Goal: Transaction & Acquisition: Purchase product/service

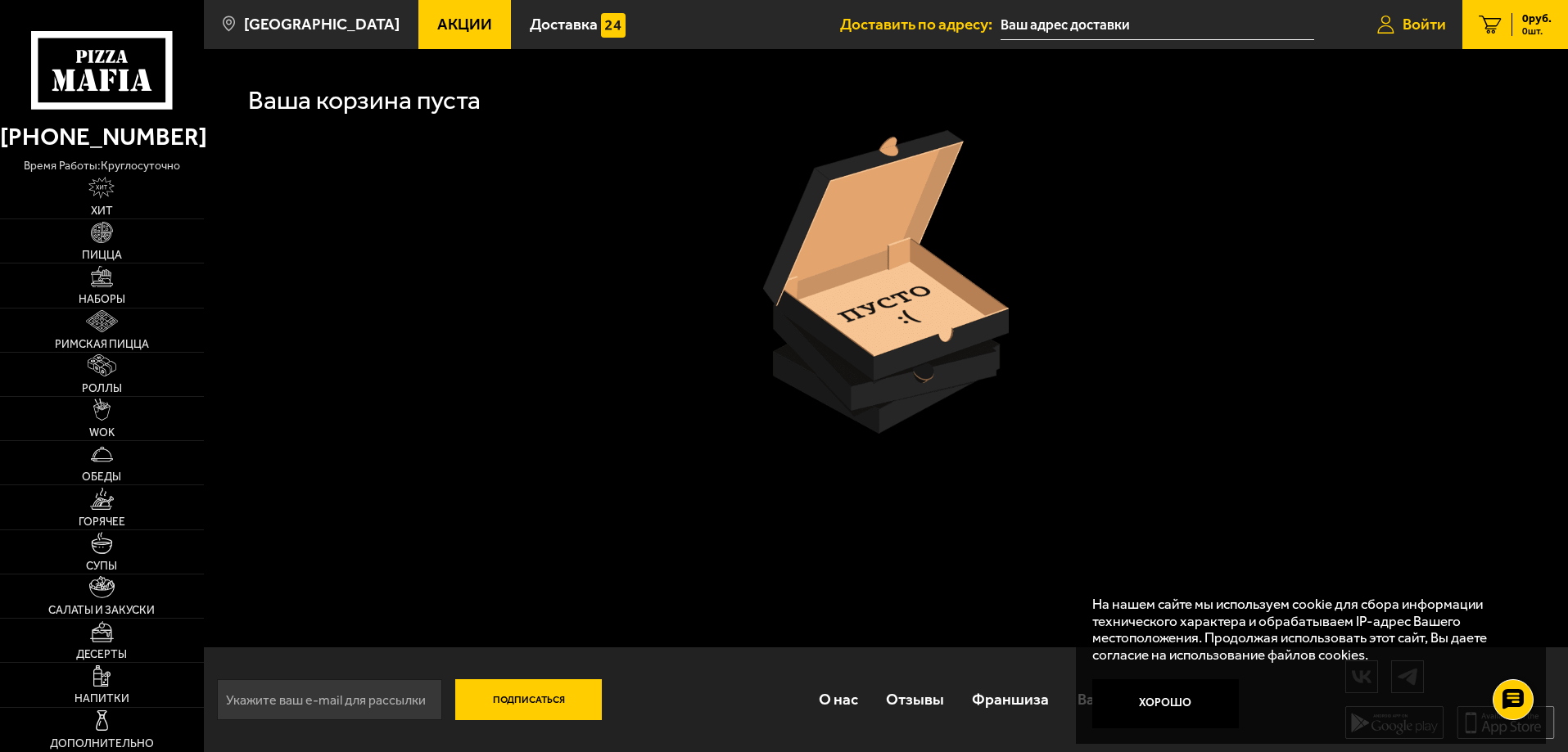
click at [1400, 12] on link "Войти" at bounding box center [1411, 24] width 102 height 49
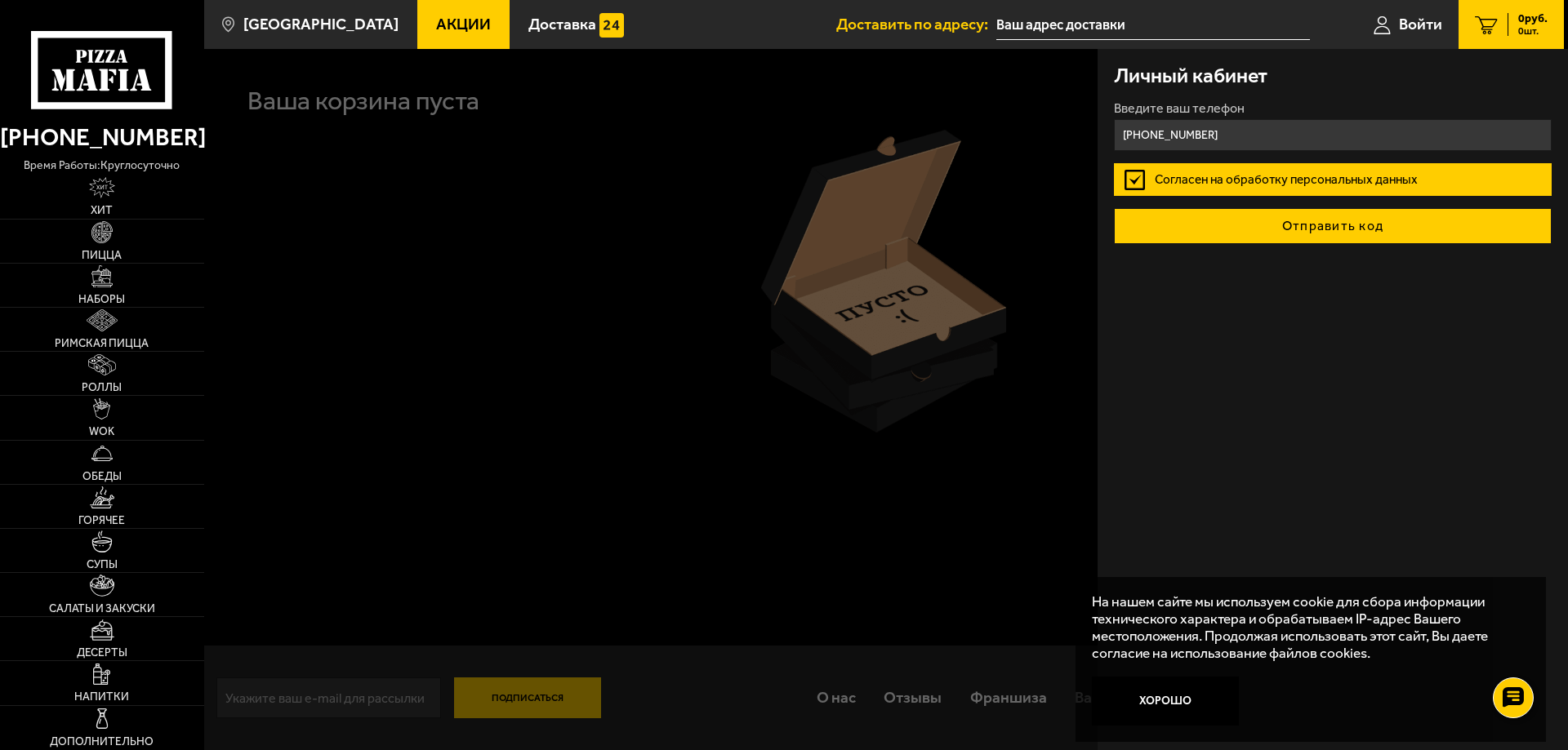
type input "[PHONE_NUMBER]"
click at [1248, 227] on button "Отправить код" at bounding box center [1332, 226] width 438 height 36
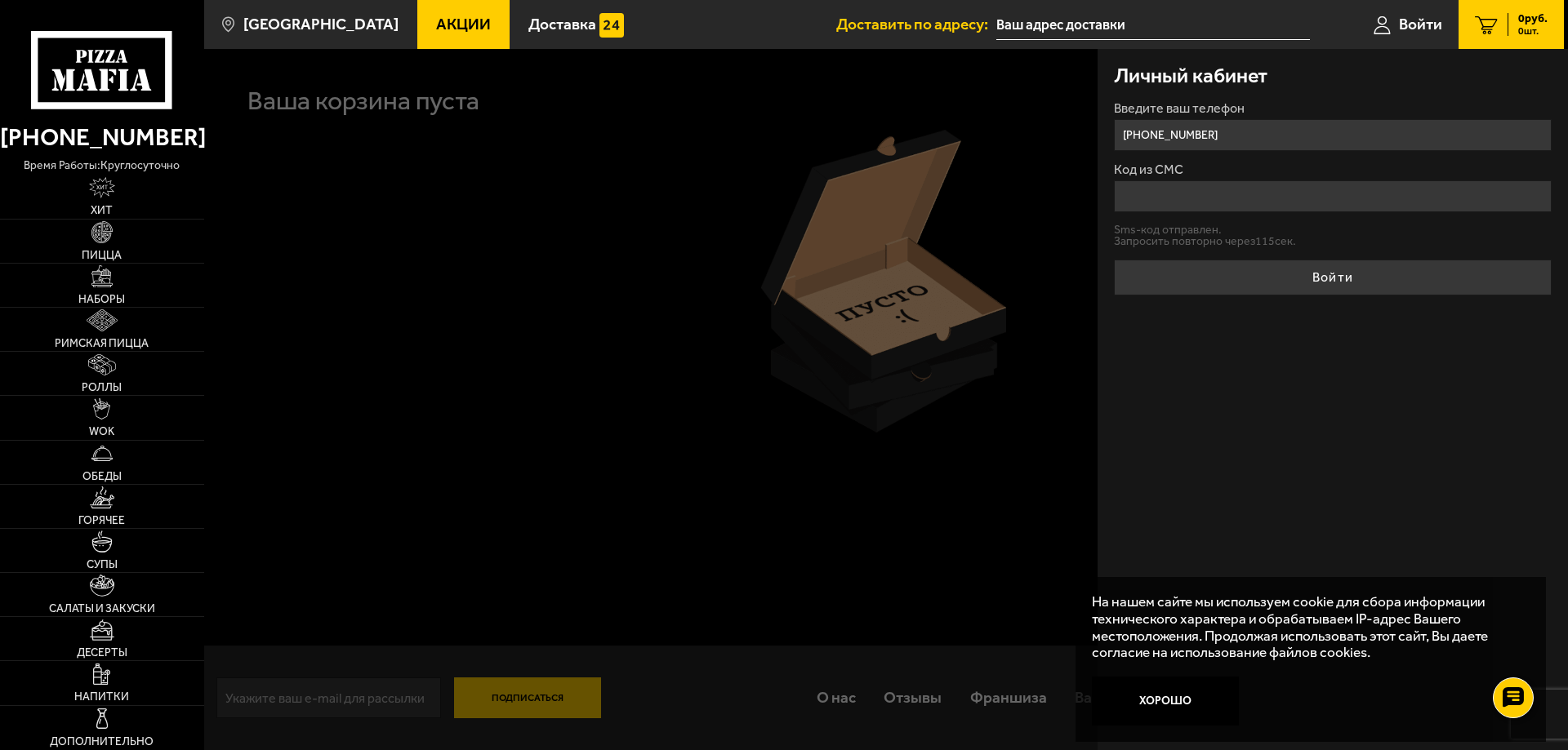
click at [1180, 188] on input "Код из СМС" at bounding box center [1332, 196] width 438 height 32
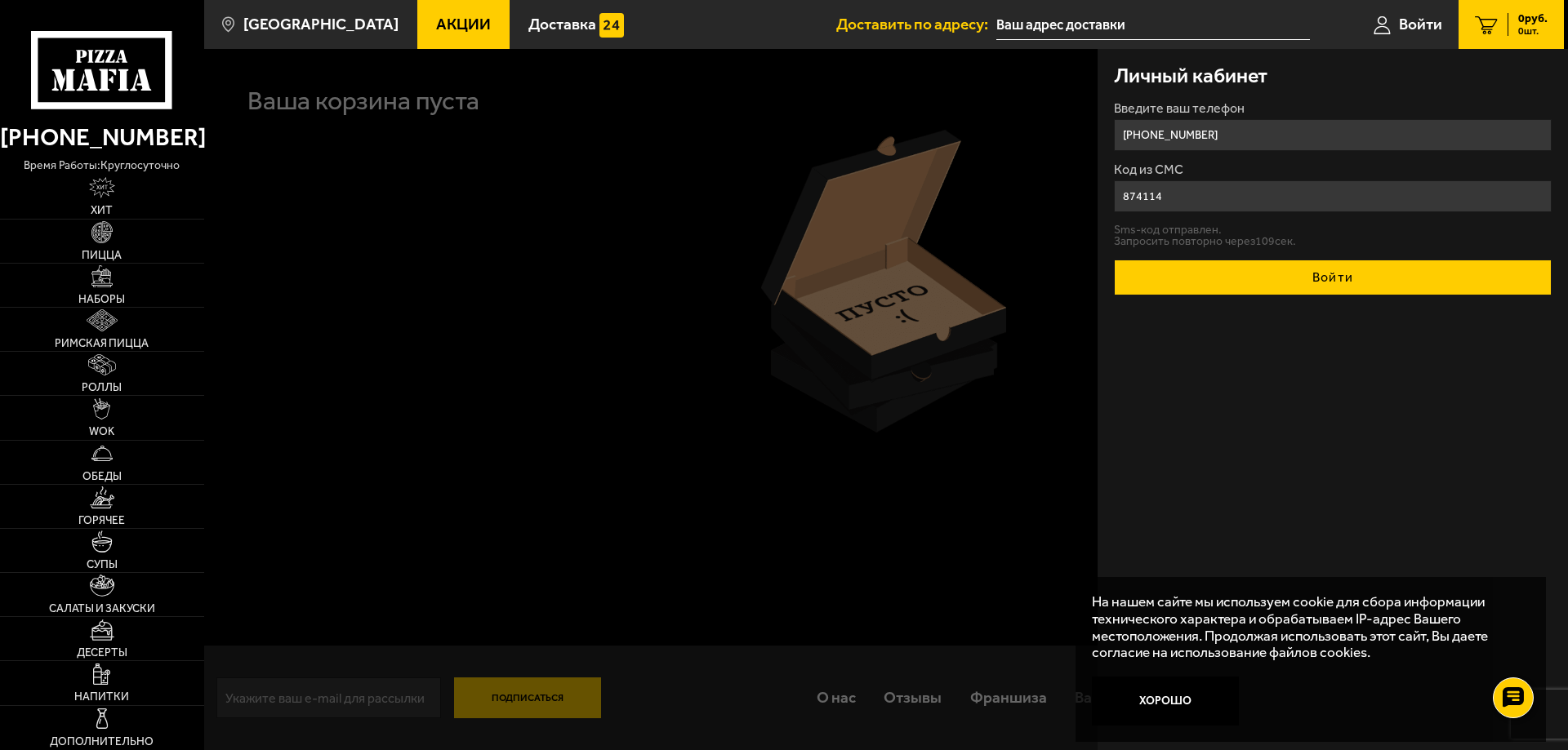
type input "874114"
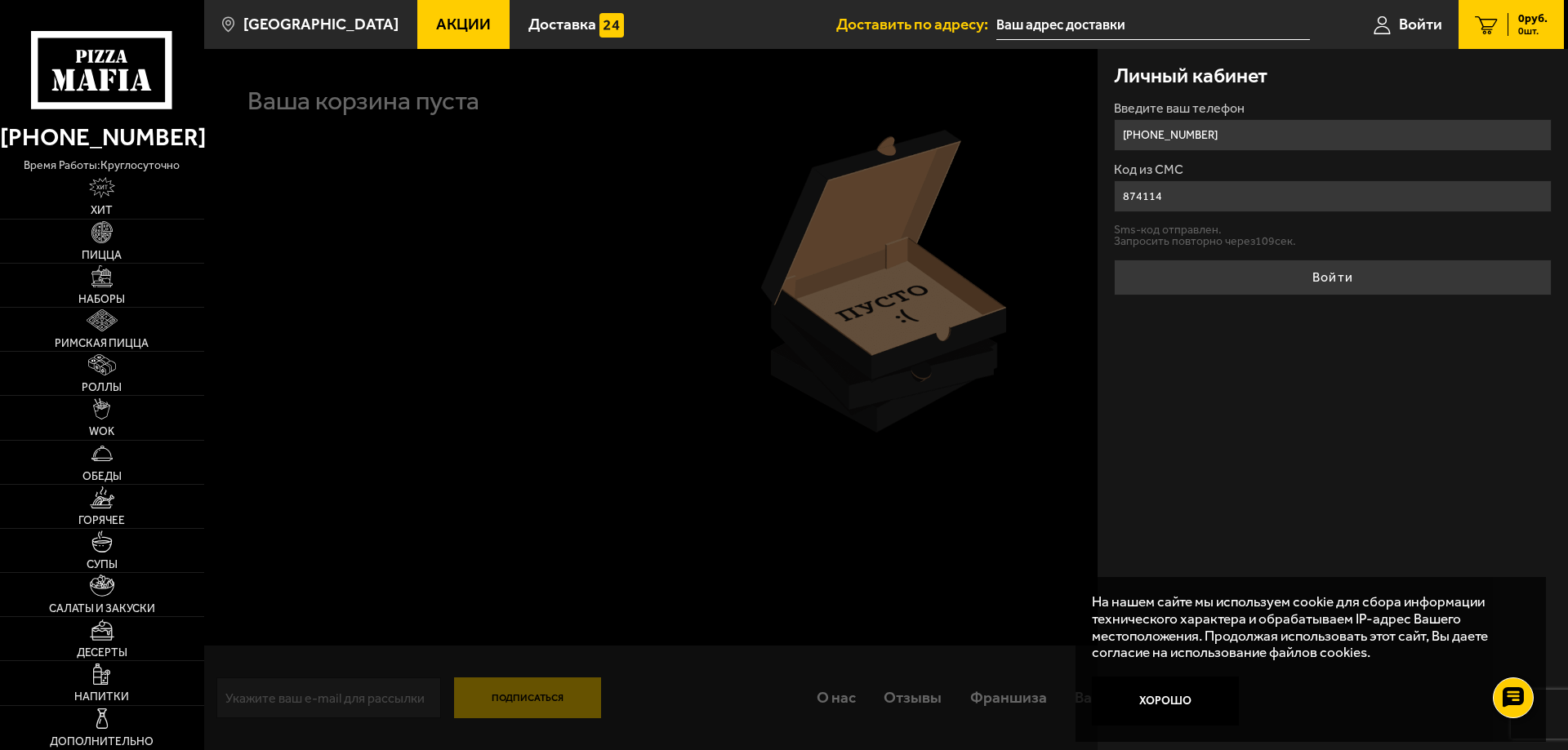
click at [1327, 276] on button "Войти" at bounding box center [1332, 277] width 438 height 36
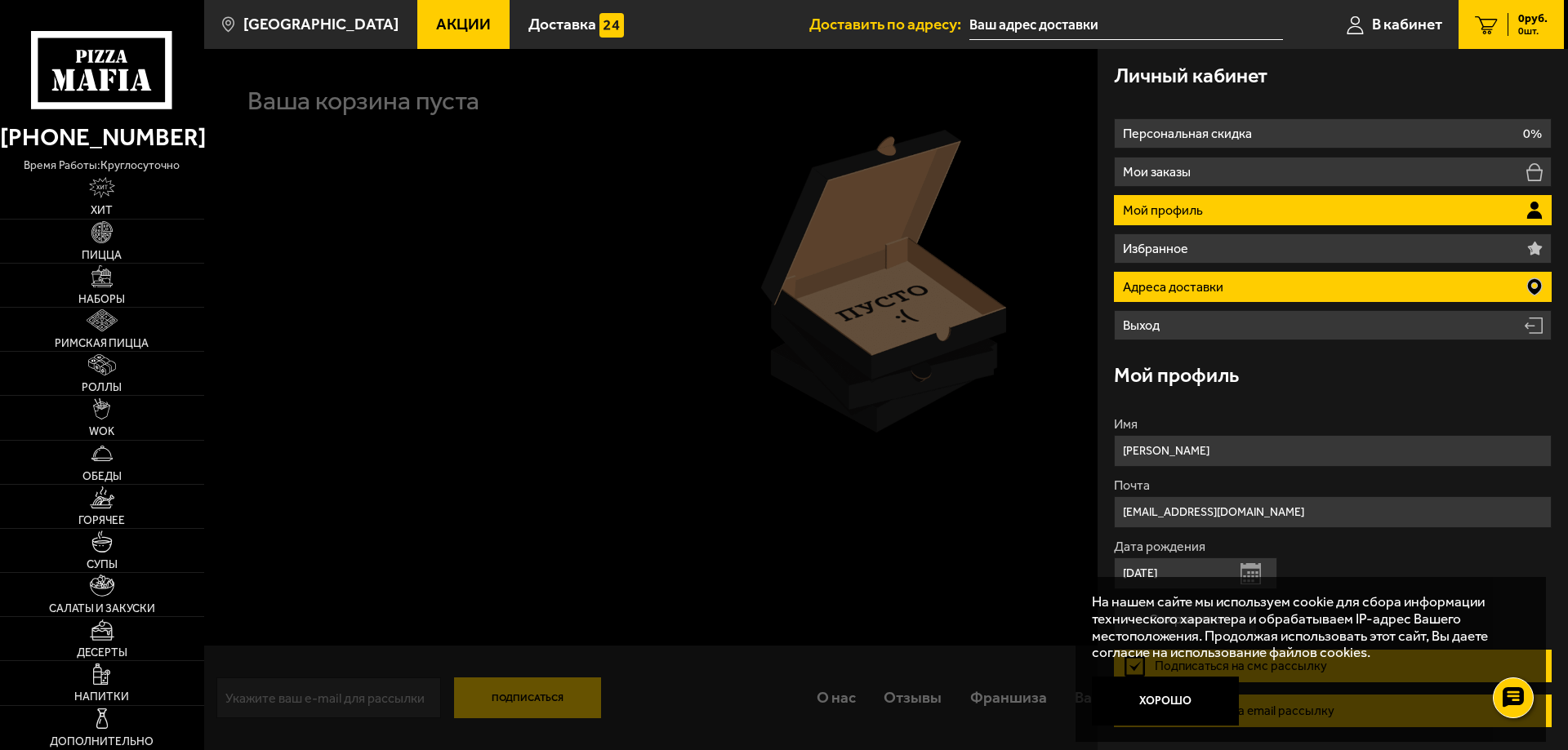
click at [1246, 279] on li "Адреса доставки" at bounding box center [1332, 287] width 438 height 30
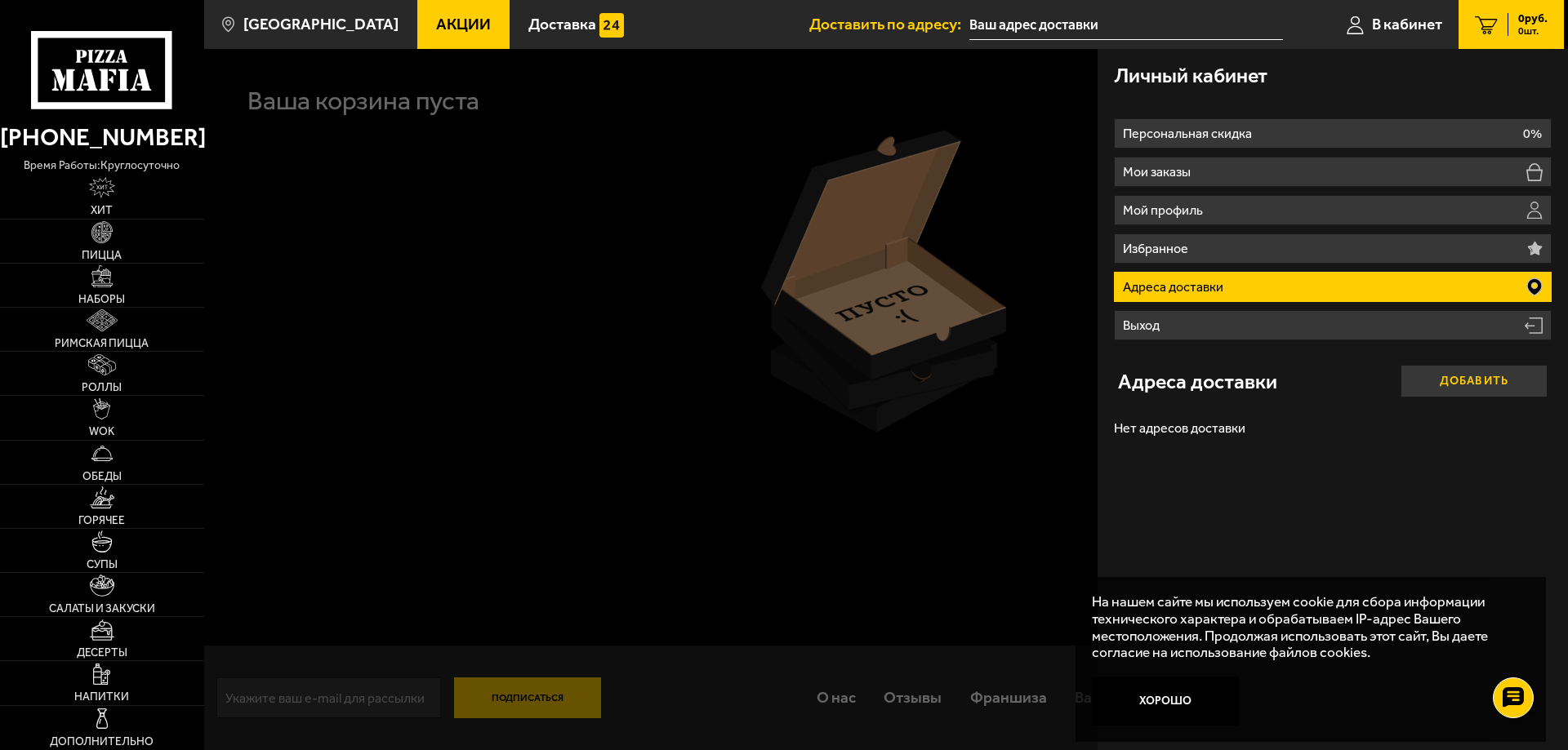
click at [1469, 372] on button "Добавить" at bounding box center [1474, 381] width 147 height 33
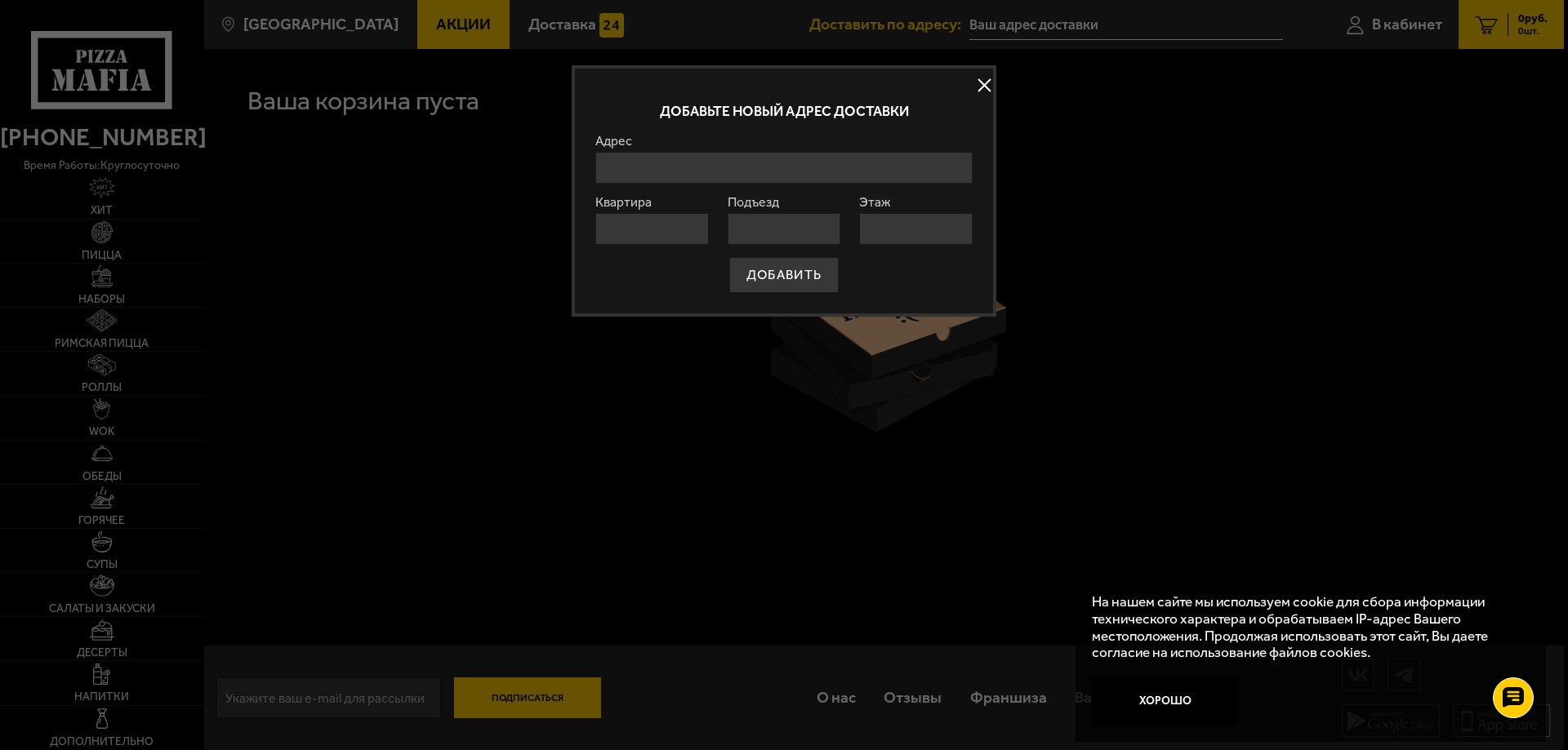
click at [672, 176] on input "Адрес" at bounding box center [783, 167] width 377 height 32
type input "e"
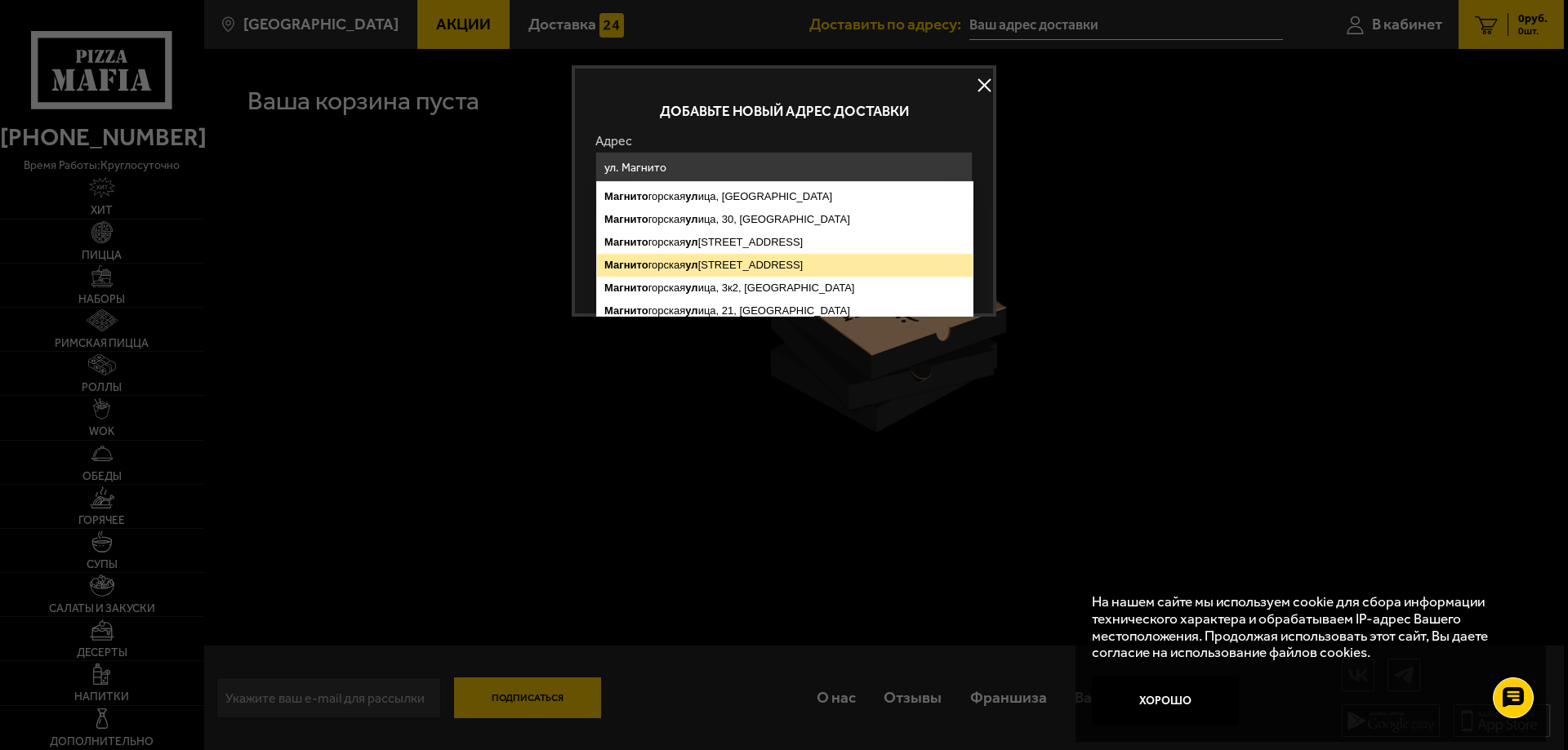
click at [735, 272] on ymaps "Магнито [STREET_ADDRESS]" at bounding box center [784, 265] width 375 height 23
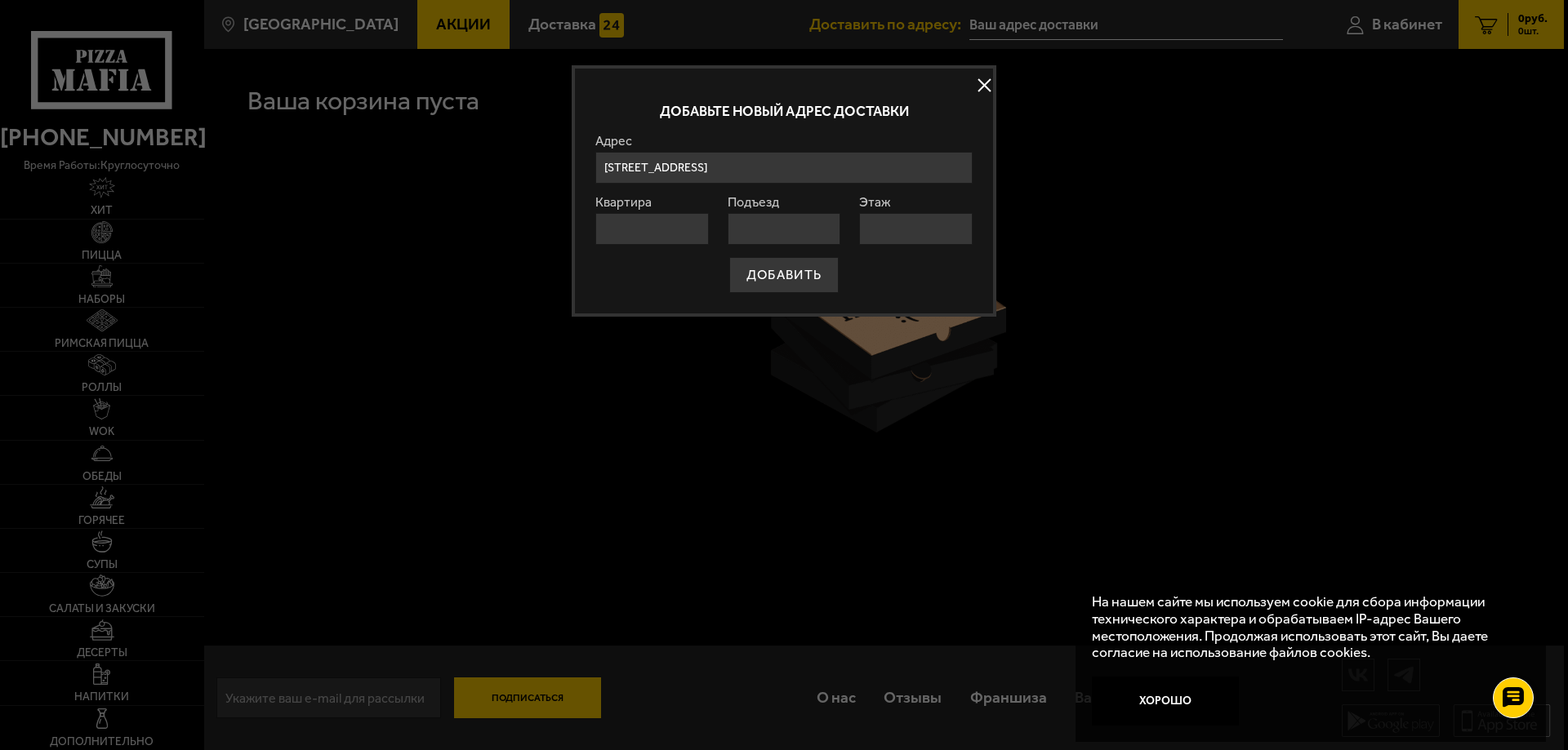
click at [866, 164] on input "[STREET_ADDRESS]" at bounding box center [783, 167] width 377 height 32
type input "[STREET_ADDRESS] ([GEOGRAPHIC_DATA])"
click at [809, 267] on button "ДОБАВИТЬ" at bounding box center [784, 275] width 110 height 36
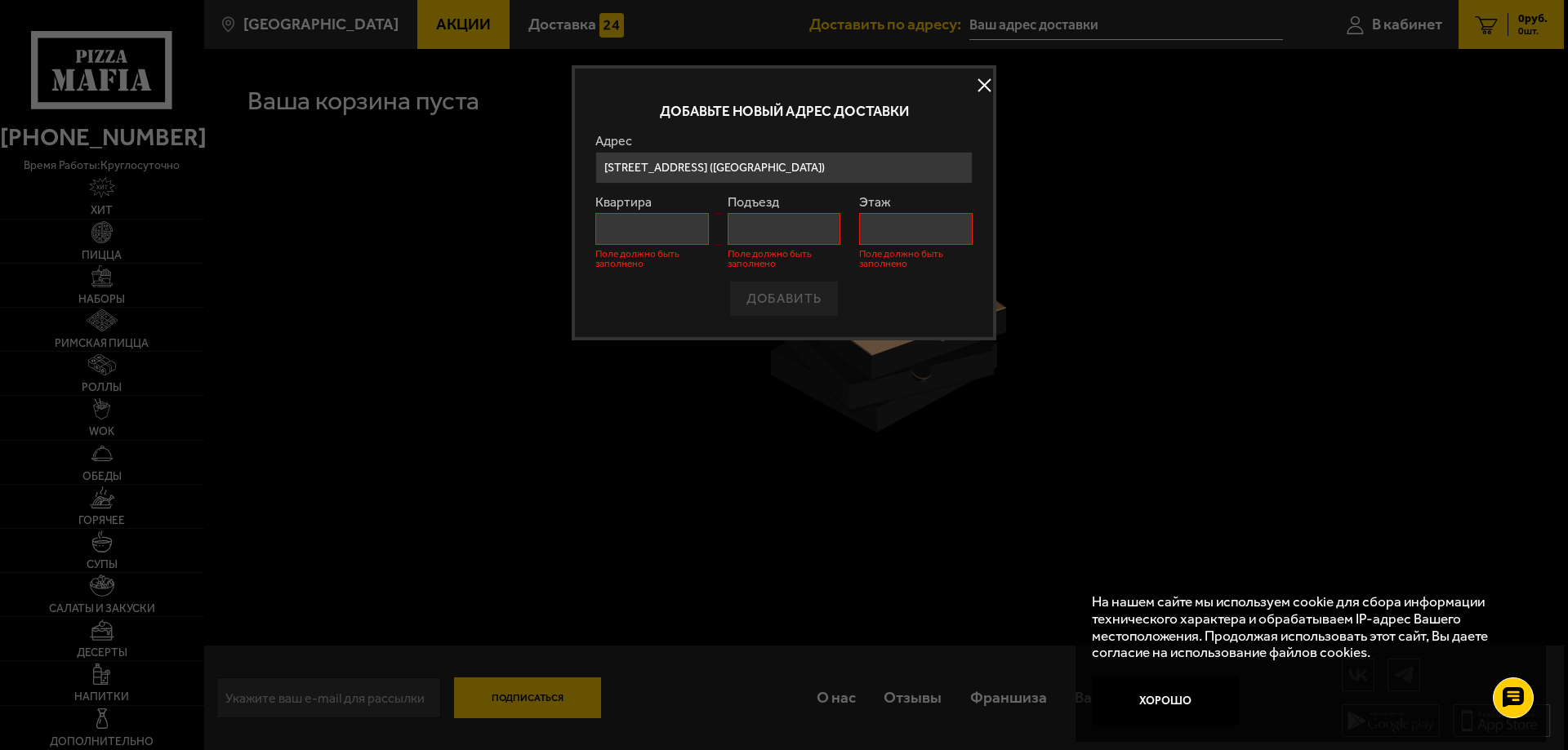
click at [671, 229] on input "Квартира" at bounding box center [652, 229] width 114 height 32
click at [987, 87] on button at bounding box center [984, 86] width 24 height 24
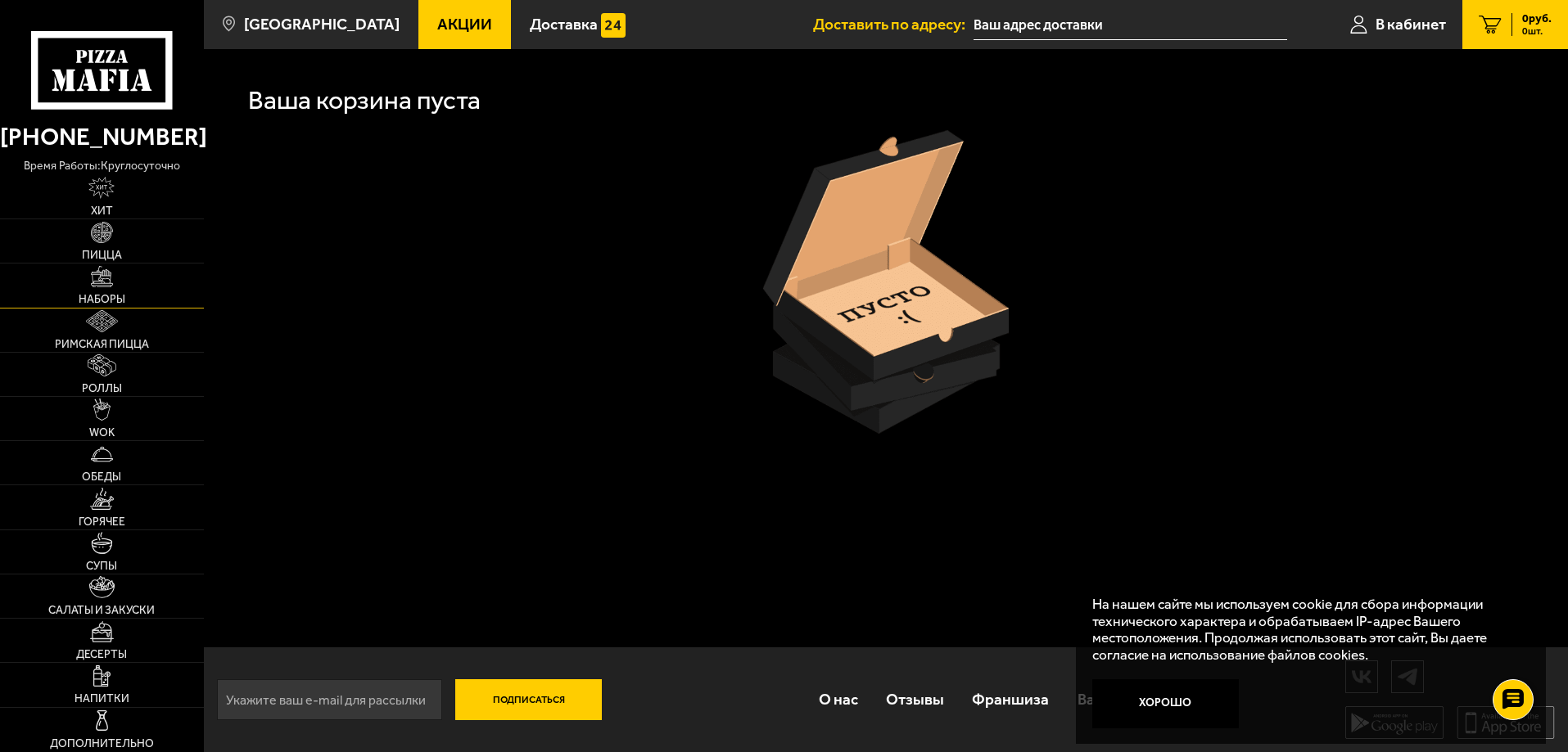
click at [109, 294] on span "Наборы" at bounding box center [102, 299] width 47 height 11
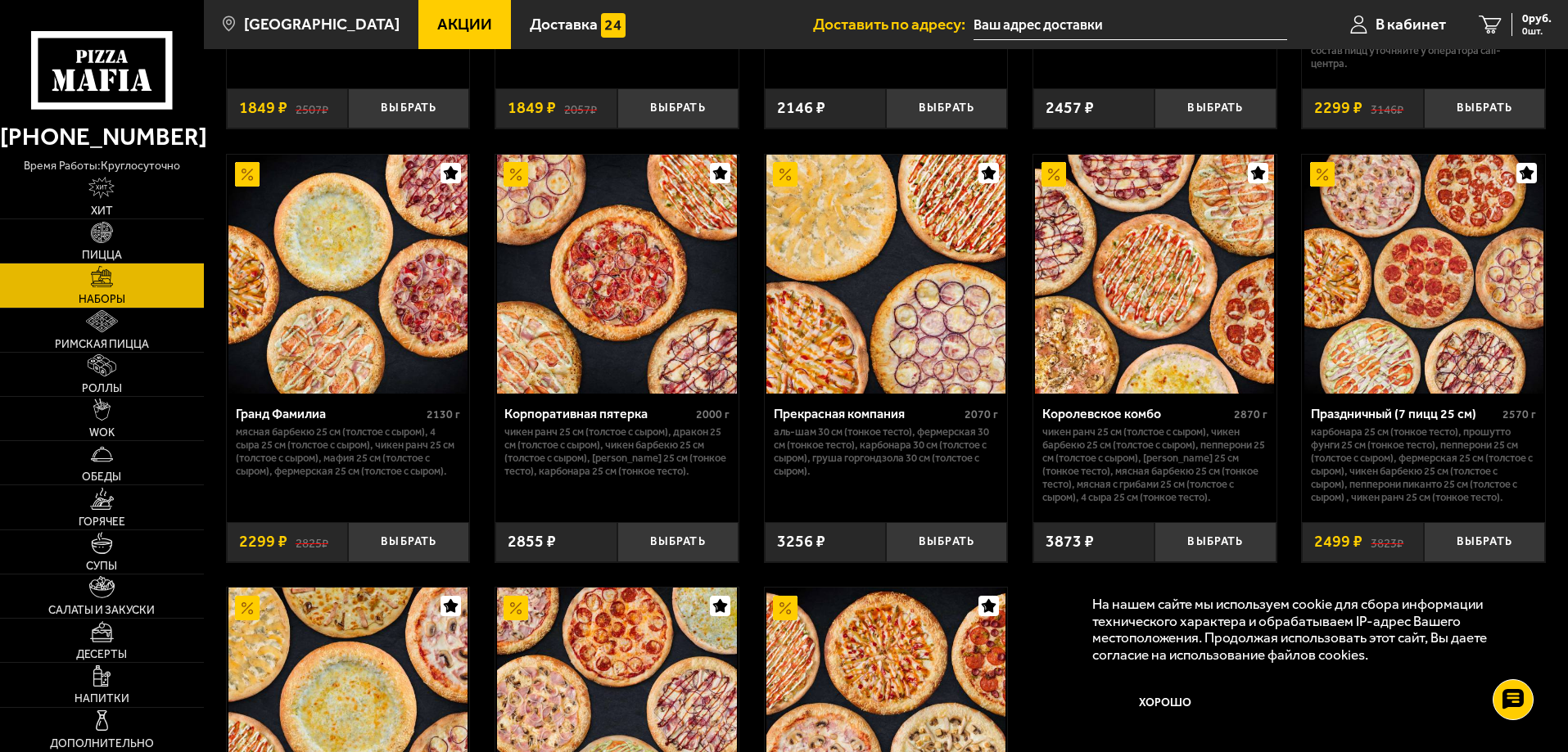
scroll to position [2116, 0]
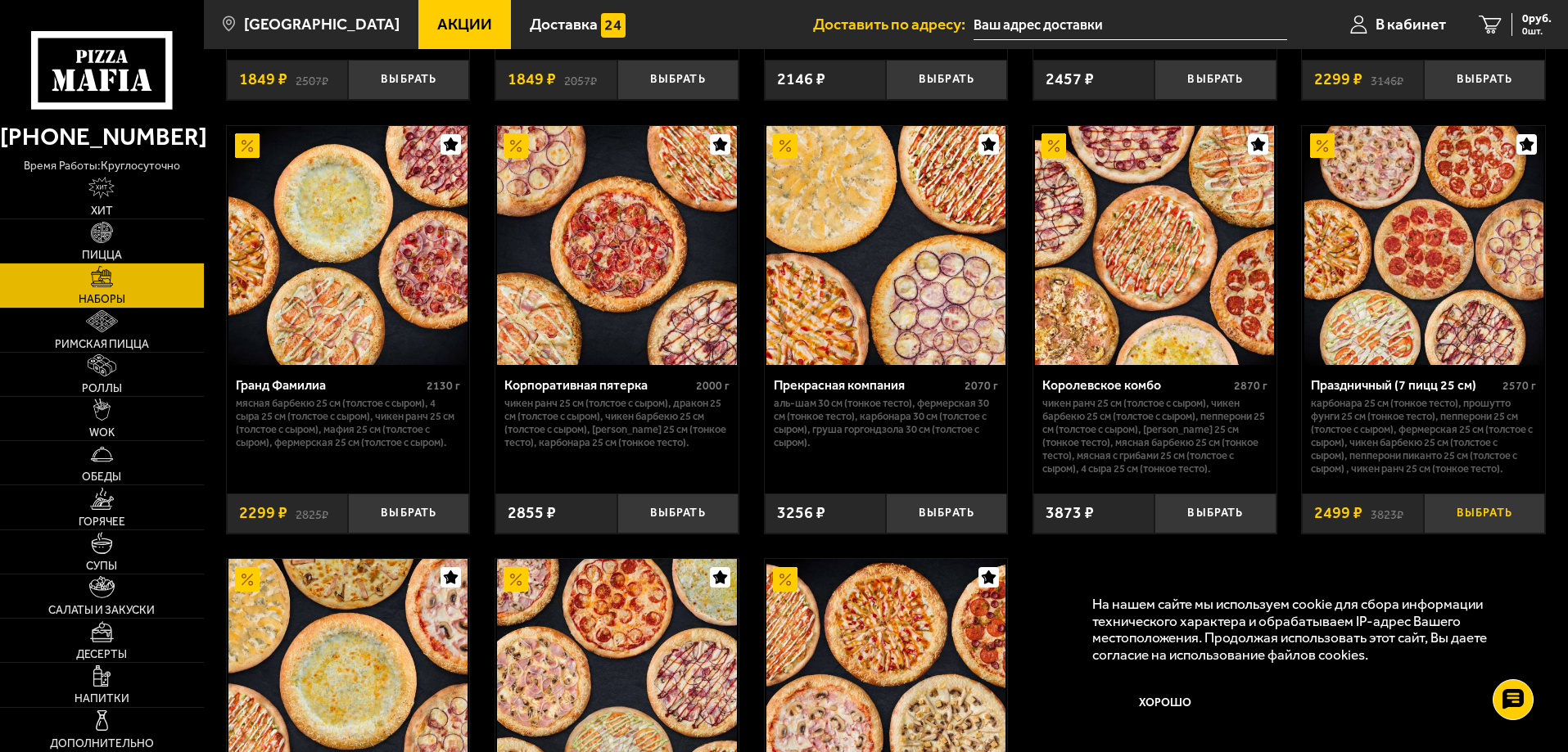
click at [1493, 522] on button "Выбрать" at bounding box center [1484, 513] width 121 height 40
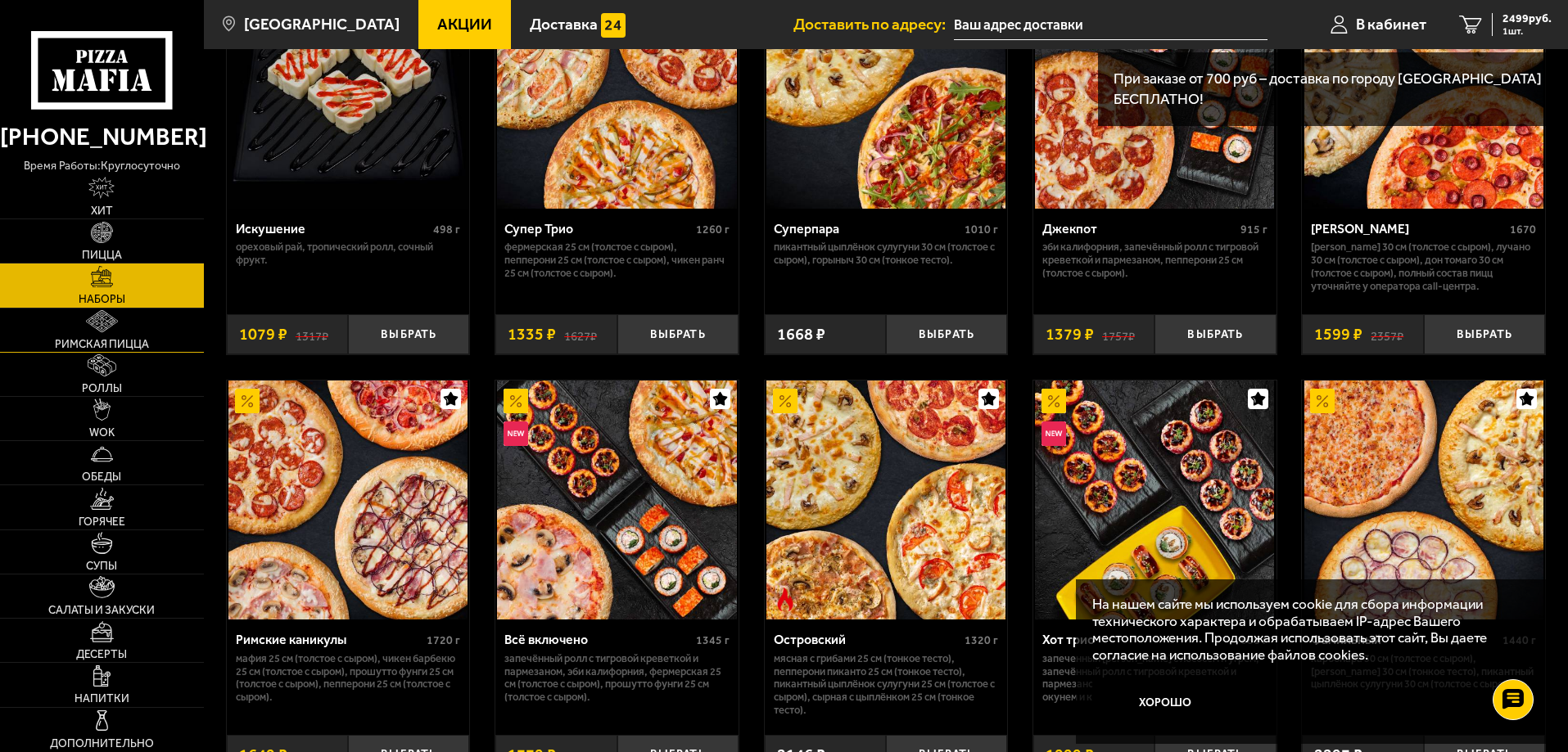
scroll to position [889, 0]
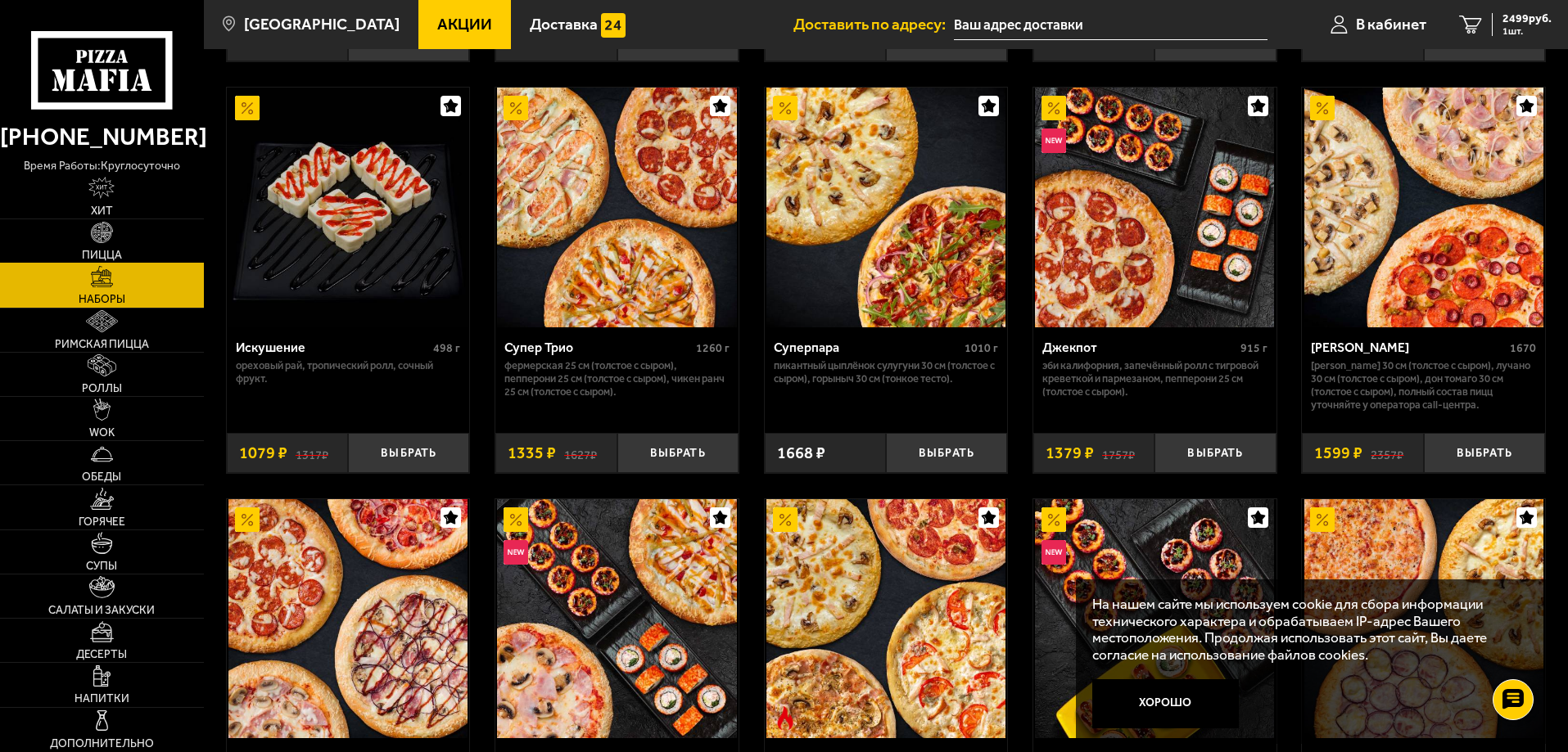
click at [102, 244] on link "Пицца" at bounding box center [102, 241] width 203 height 43
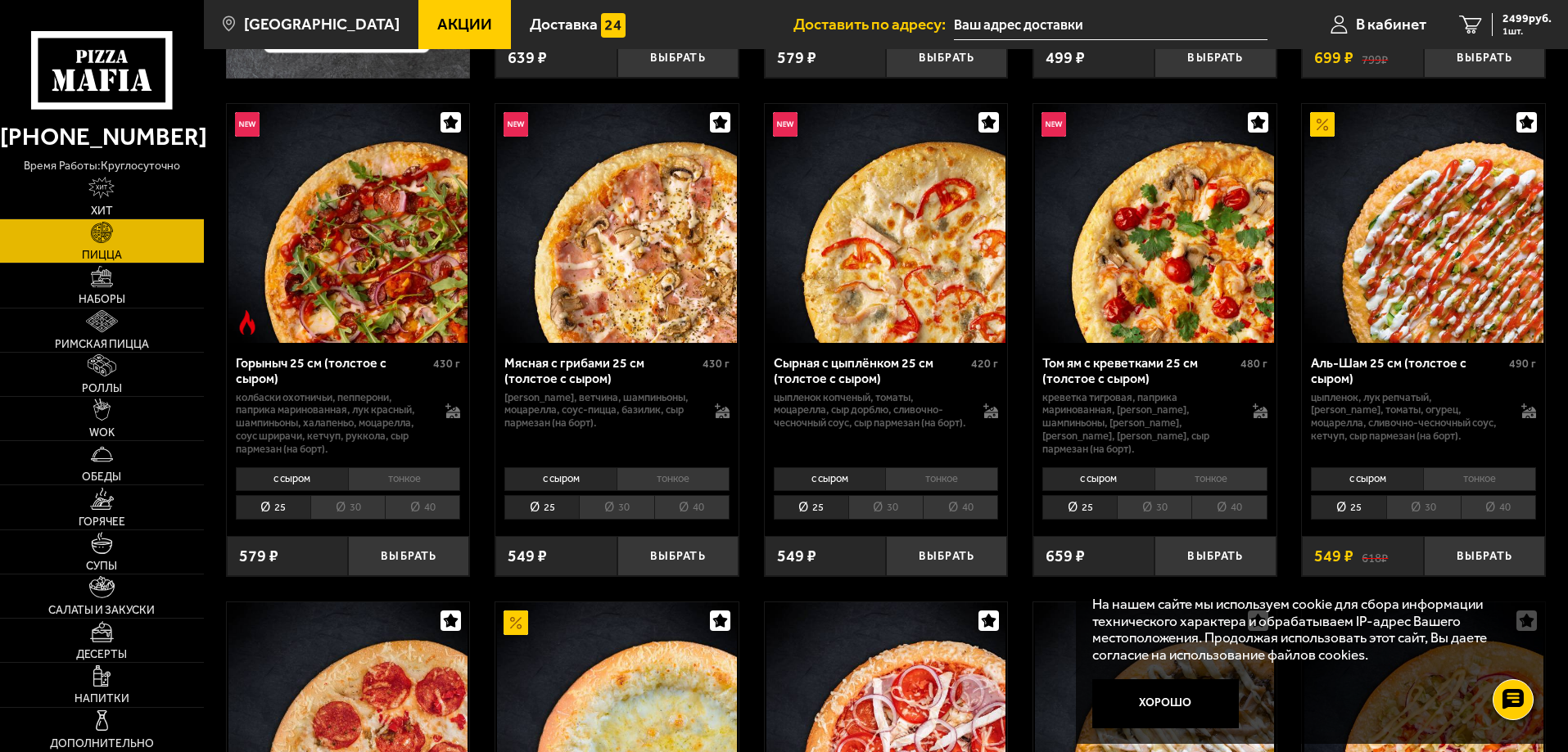
scroll to position [655, 0]
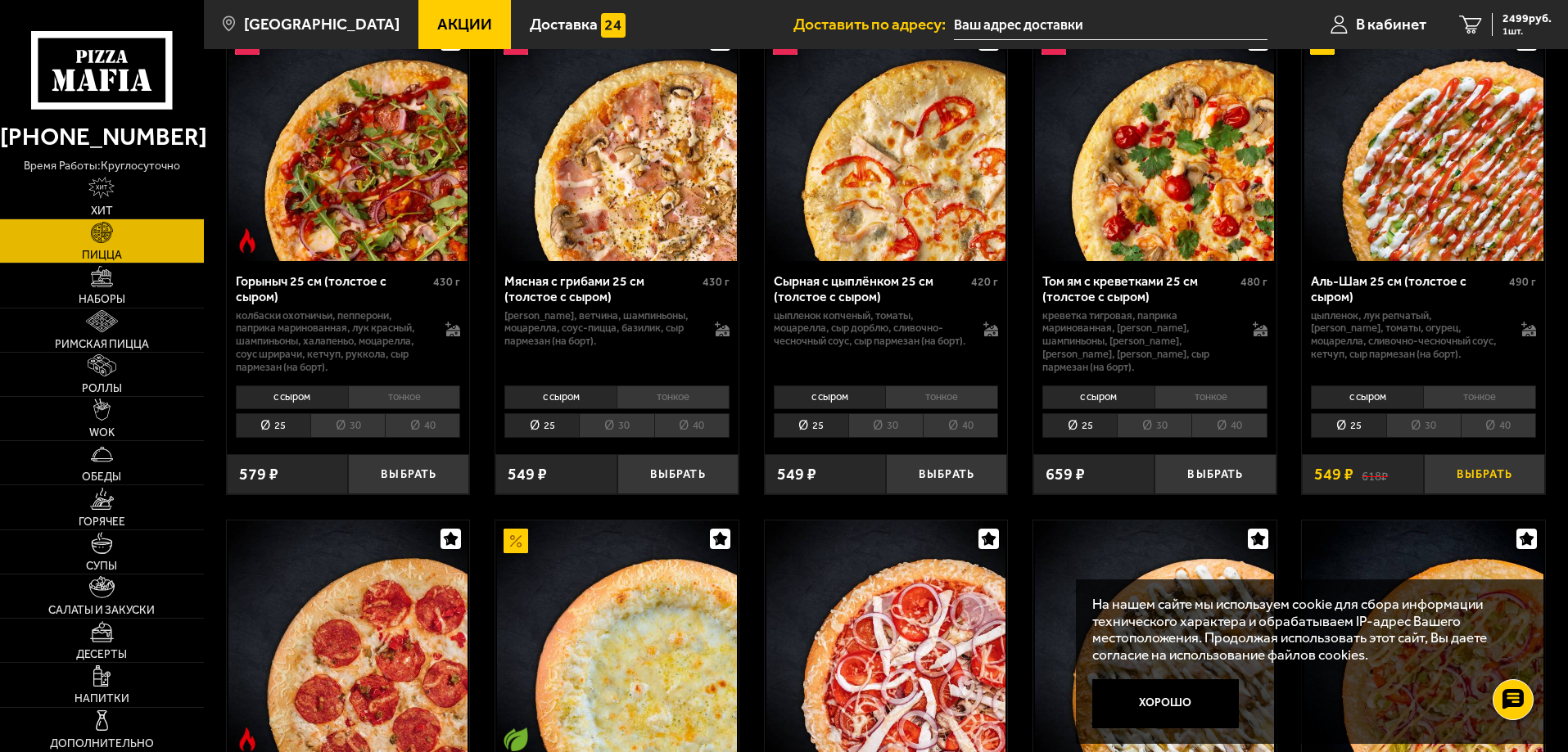
click at [1449, 474] on button "Выбрать" at bounding box center [1484, 474] width 121 height 40
click at [1518, 472] on button "+" at bounding box center [1523, 474] width 40 height 40
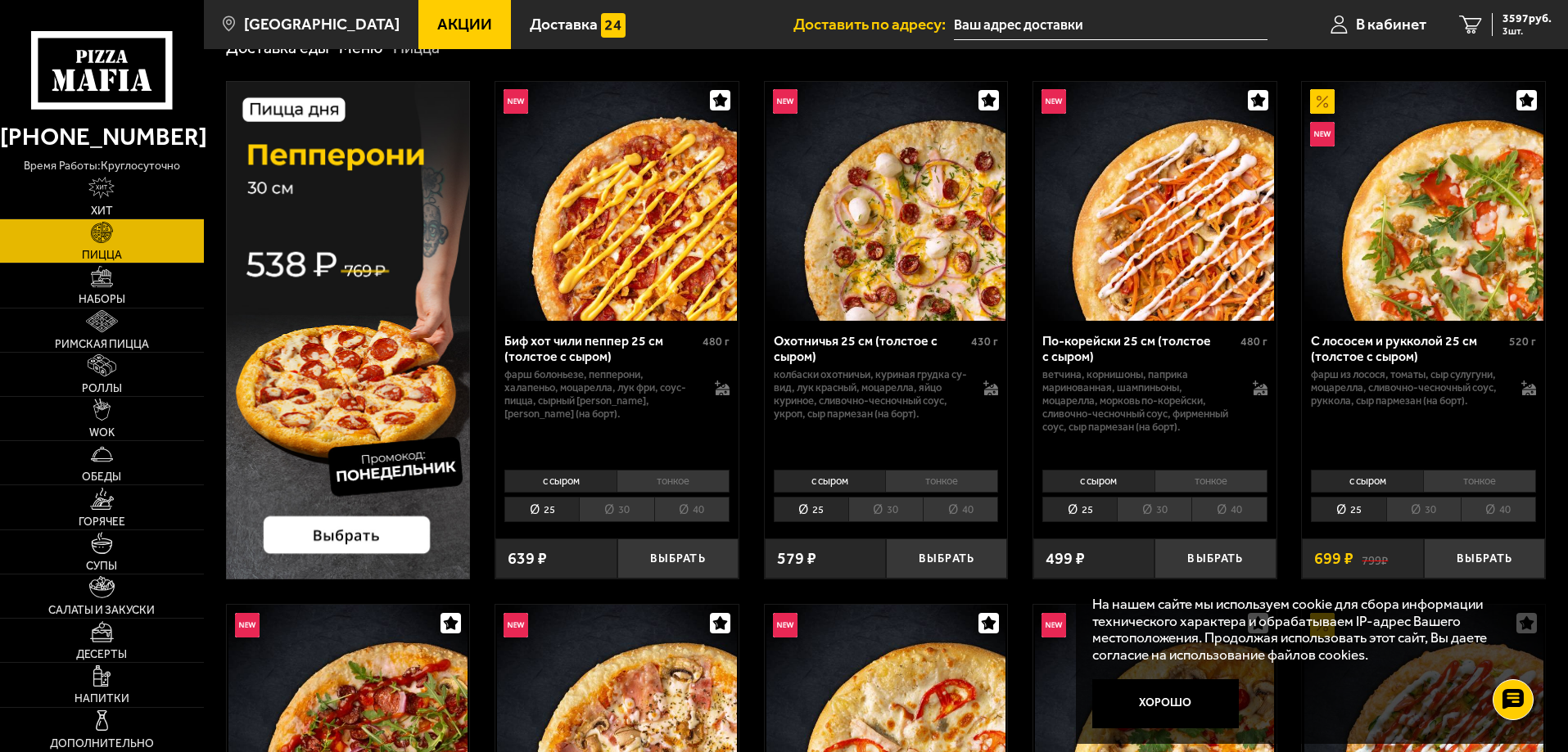
scroll to position [0, 0]
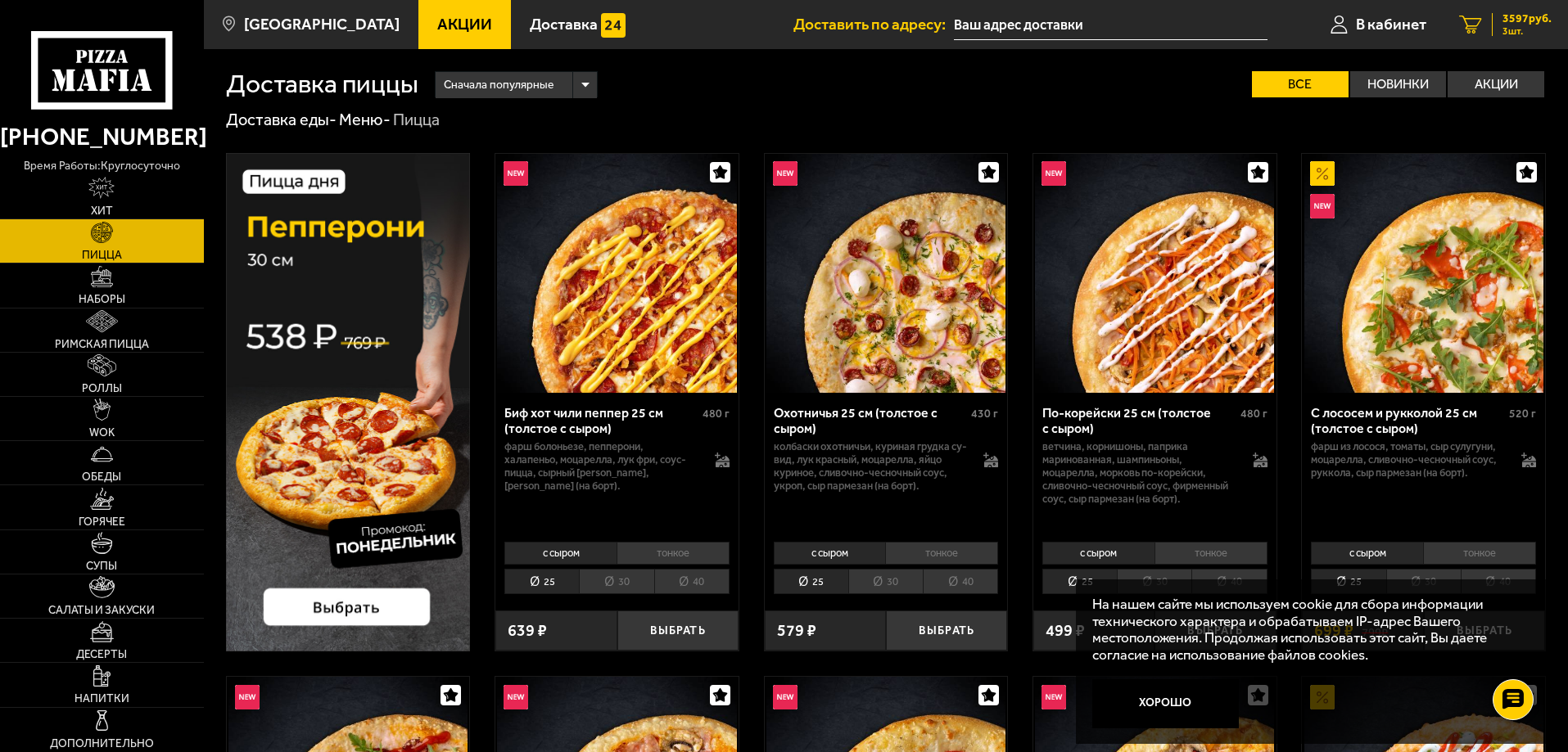
click at [1520, 19] on span "3597 руб." at bounding box center [1527, 19] width 49 height 11
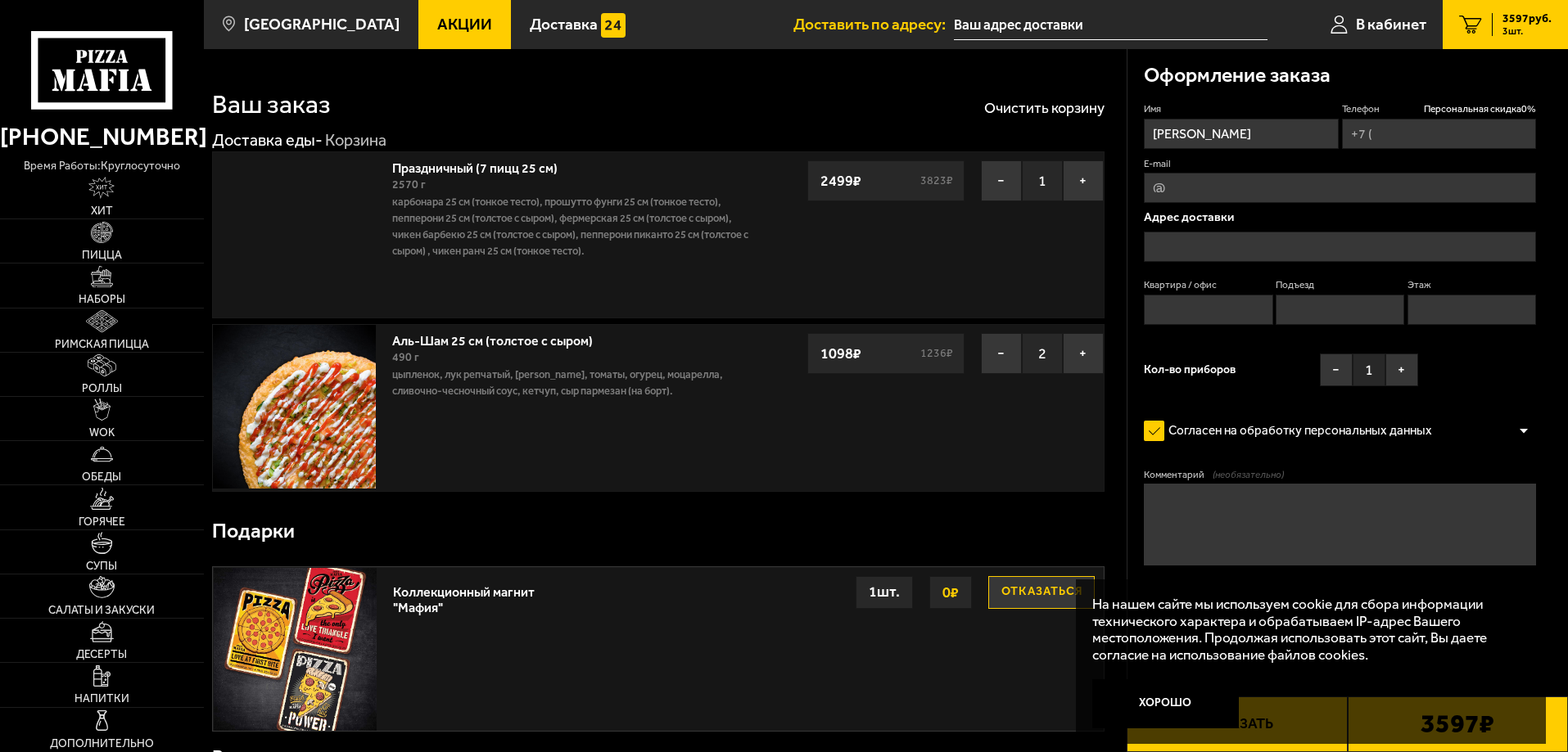
type input "[PHONE_NUMBER]"
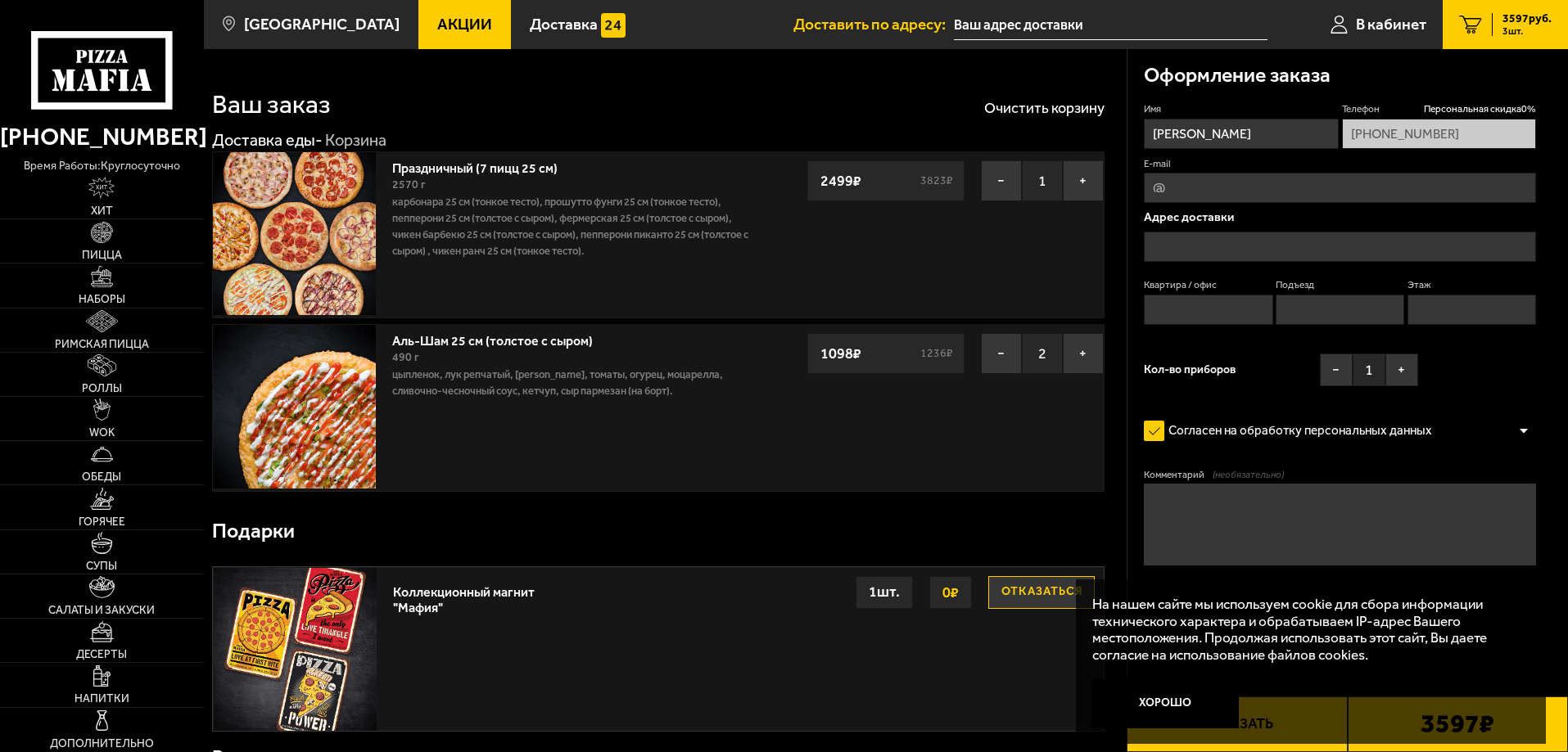
click at [1204, 190] on input "E-mail" at bounding box center [1339, 188] width 392 height 30
type input "[EMAIL_ADDRESS][DOMAIN_NAME]"
click at [1269, 244] on input "text" at bounding box center [1339, 246] width 392 height 30
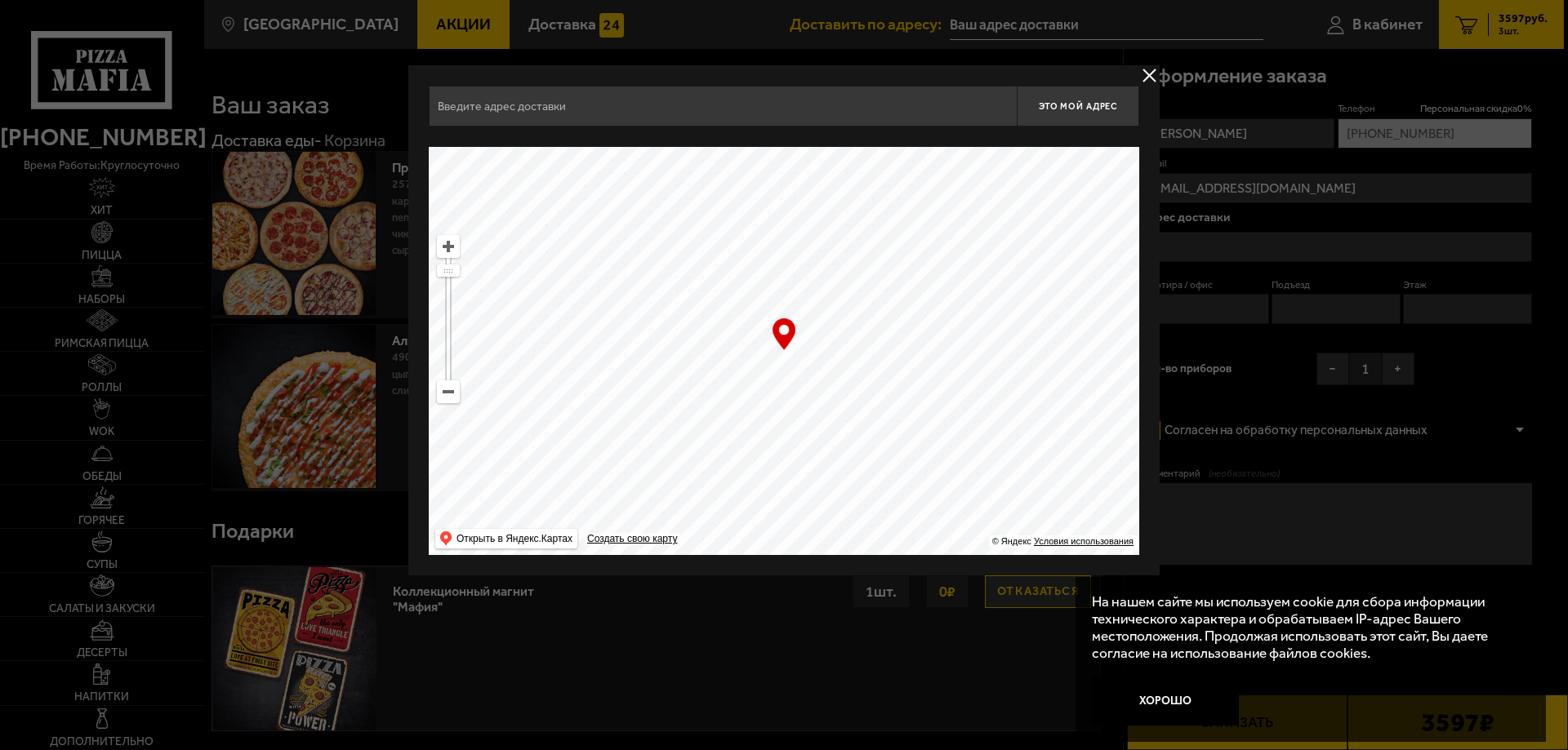
drag, startPoint x: 855, startPoint y: 438, endPoint x: 997, endPoint y: 296, distance: 200.8
click at [997, 296] on ymaps at bounding box center [784, 351] width 710 height 408
drag, startPoint x: 967, startPoint y: 379, endPoint x: 471, endPoint y: 482, distance: 506.6
click at [471, 482] on ymaps at bounding box center [784, 351] width 710 height 408
type input "[STREET_ADDRESS]"
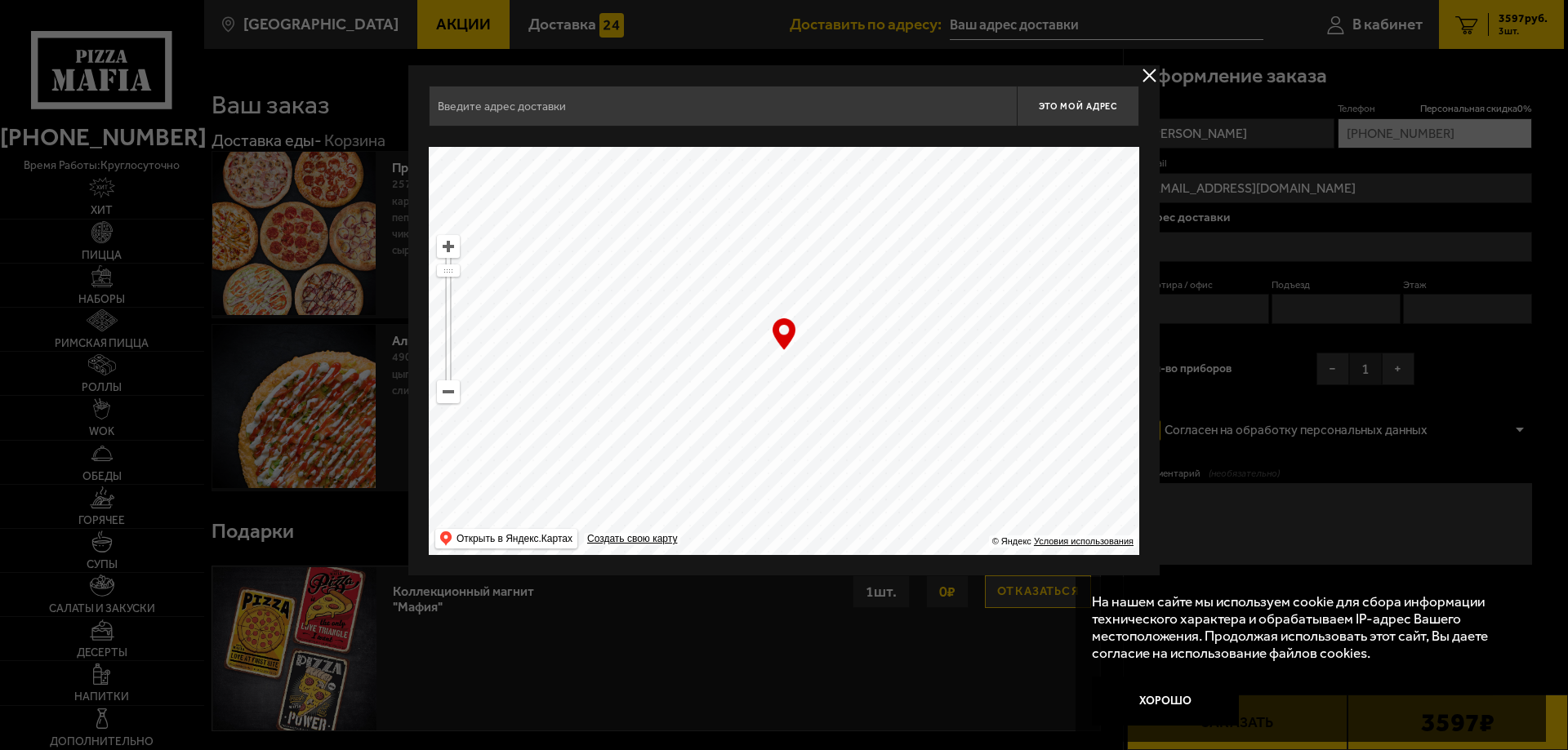
type input "[STREET_ADDRESS]"
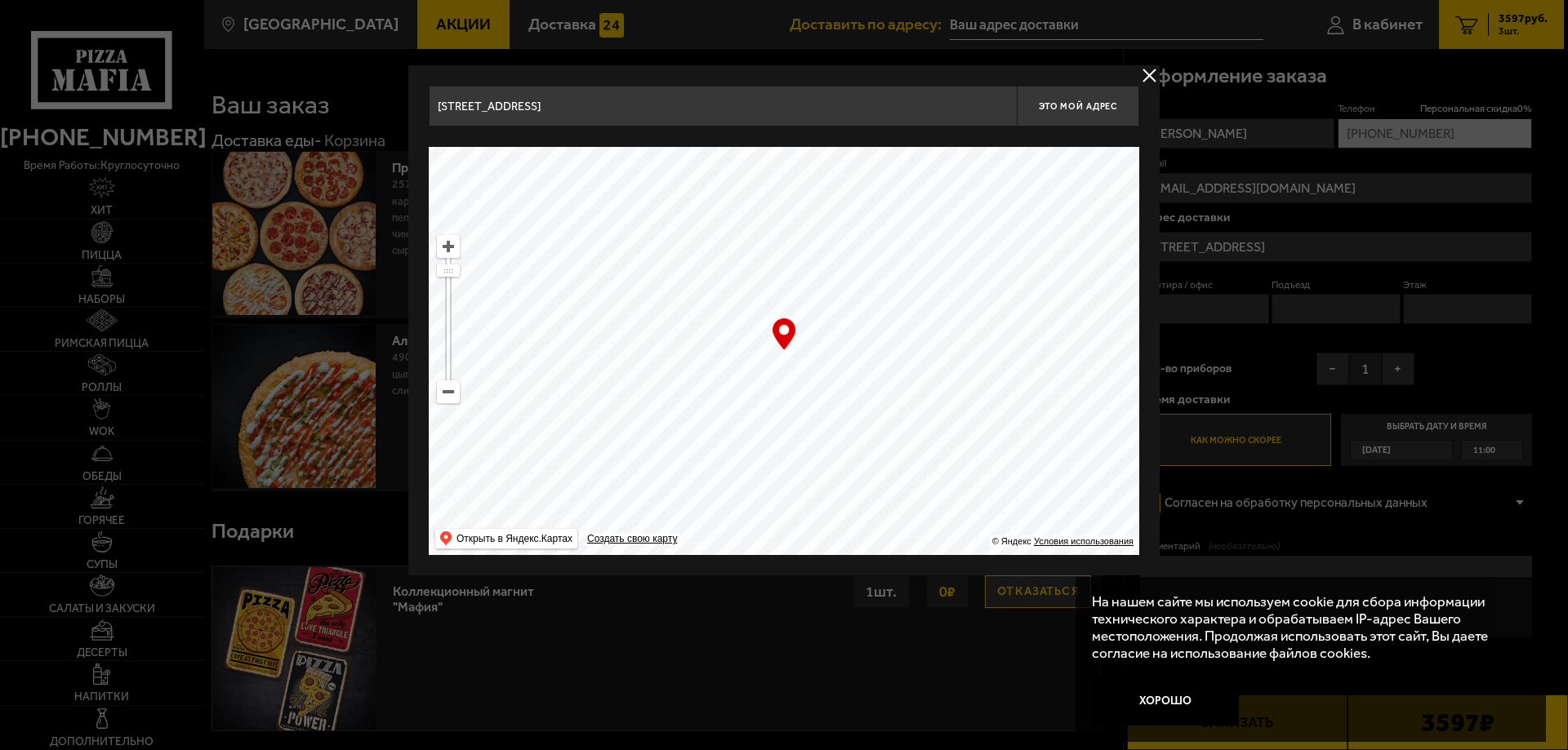
drag, startPoint x: 971, startPoint y: 402, endPoint x: 503, endPoint y: 474, distance: 473.5
click at [474, 485] on ymaps at bounding box center [784, 351] width 710 height 408
drag, startPoint x: 864, startPoint y: 434, endPoint x: 511, endPoint y: 470, distance: 354.8
click at [511, 470] on ymaps at bounding box center [784, 351] width 710 height 408
type input "площадь [GEOGRAPHIC_DATA], 1"
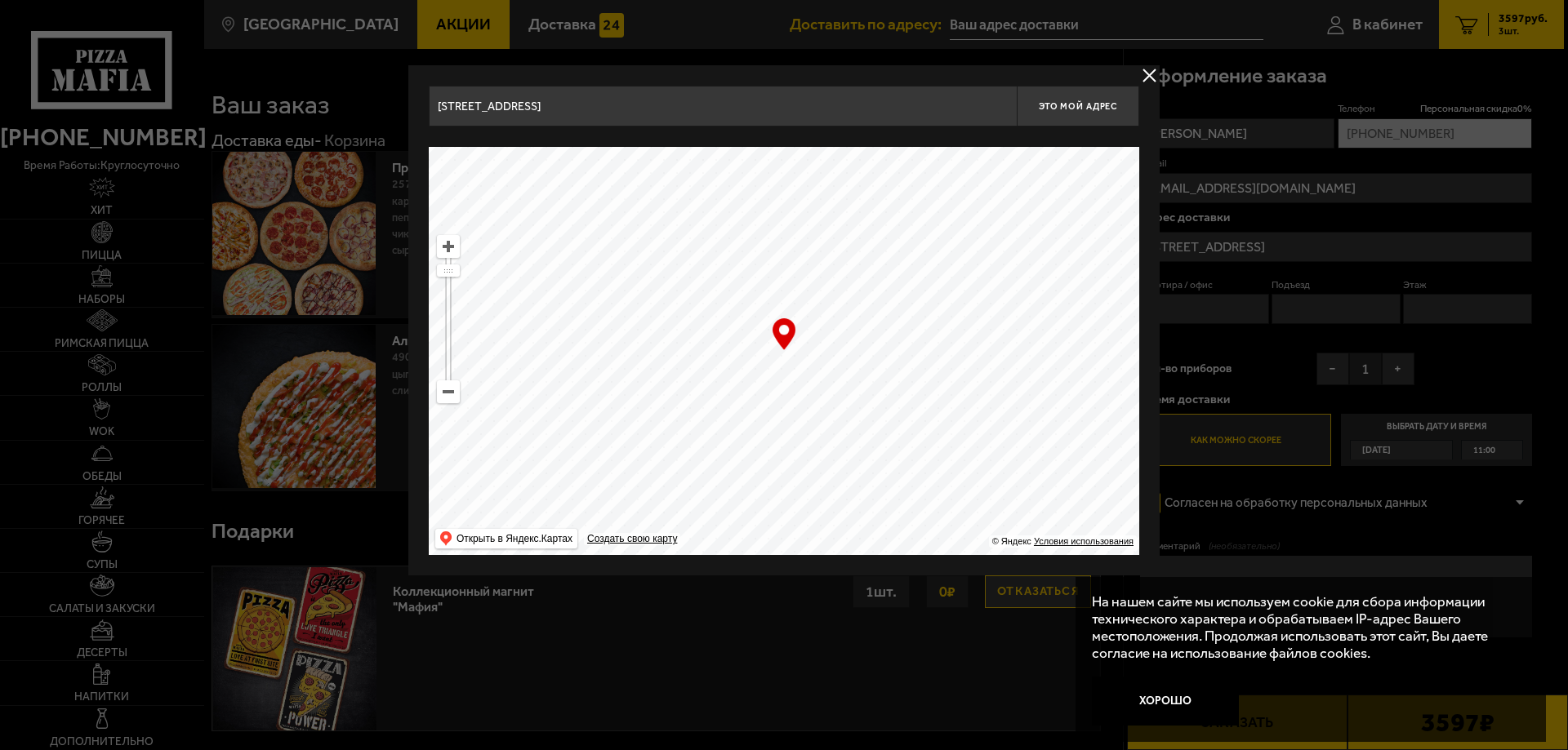
type input "площадь [GEOGRAPHIC_DATA], 1"
drag, startPoint x: 914, startPoint y: 415, endPoint x: 729, endPoint y: 498, distance: 202.8
click at [729, 498] on ymaps at bounding box center [784, 351] width 710 height 408
type input "[STREET_ADDRESS]"
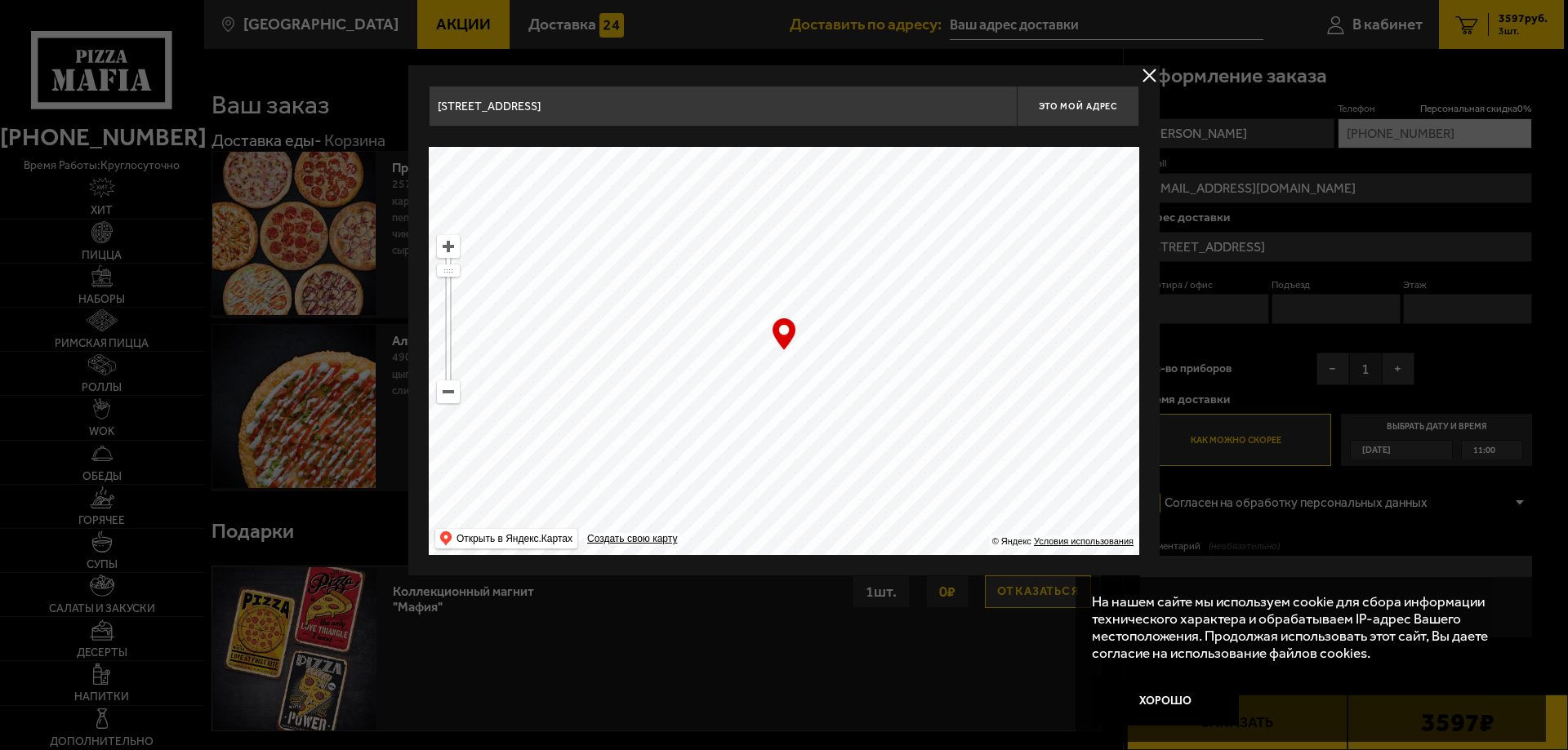
drag, startPoint x: 1007, startPoint y: 449, endPoint x: 669, endPoint y: 344, distance: 353.9
click at [669, 344] on ymaps at bounding box center [784, 351] width 710 height 408
type input "[STREET_ADDRESS][PERSON_NAME]"
drag, startPoint x: 1035, startPoint y: 375, endPoint x: 623, endPoint y: 473, distance: 423.5
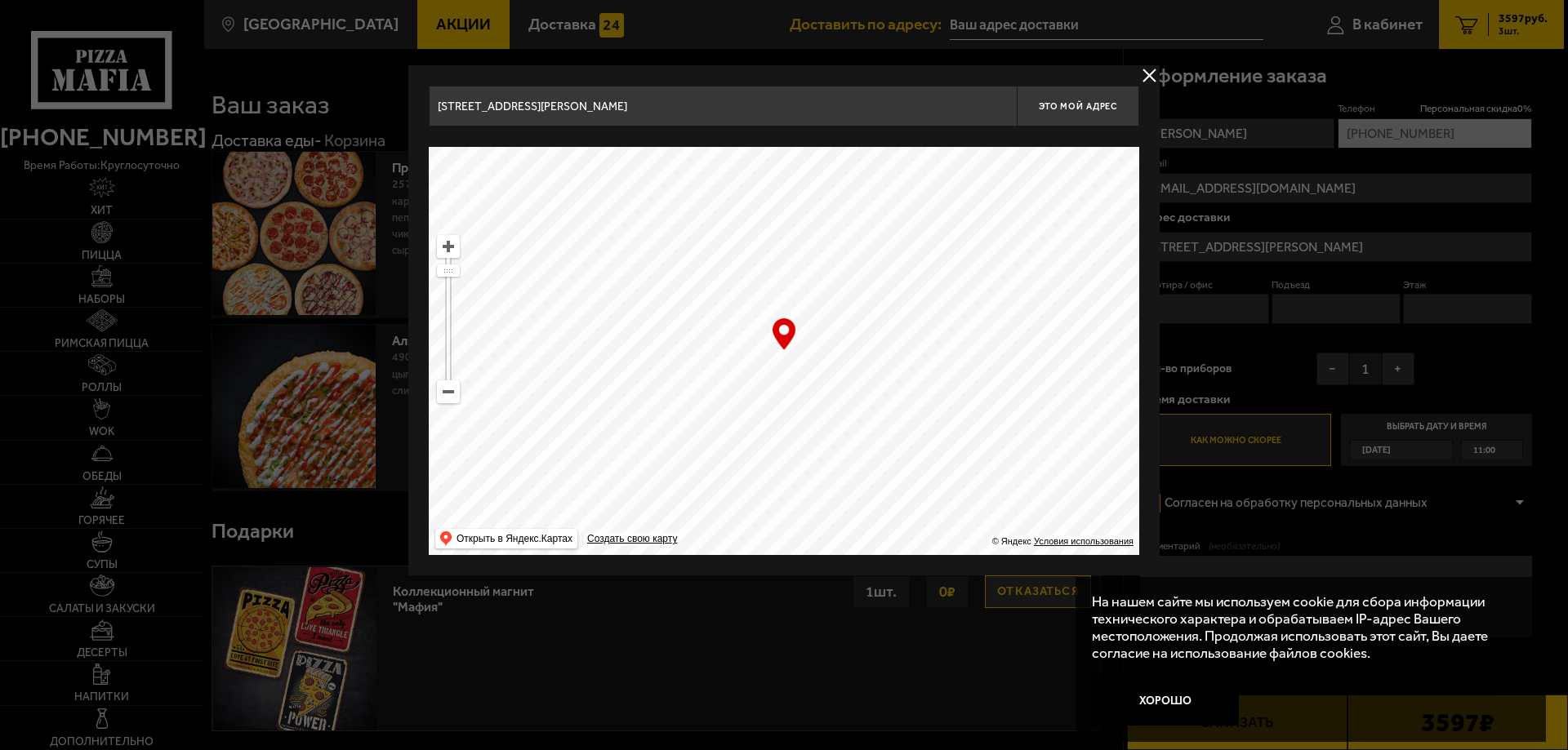
click at [622, 474] on ymaps at bounding box center [784, 351] width 710 height 408
type input "[PERSON_NAME][STREET_ADDRESS]"
drag, startPoint x: 975, startPoint y: 395, endPoint x: 616, endPoint y: 527, distance: 382.5
click at [616, 527] on ymaps at bounding box center [784, 351] width 710 height 408
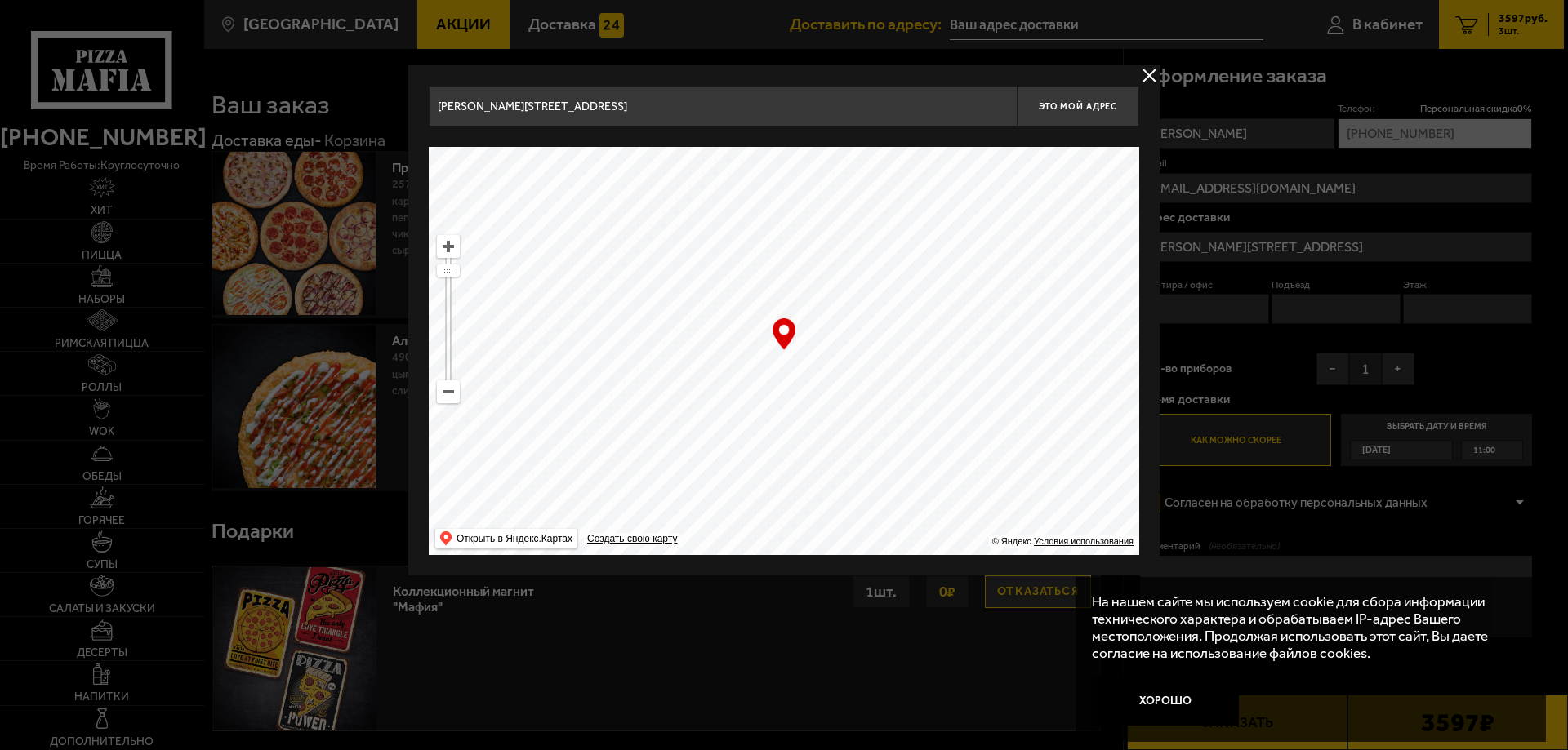
type input "[STREET_ADDRESS]"
drag, startPoint x: 957, startPoint y: 442, endPoint x: 597, endPoint y: 496, distance: 364.0
click at [597, 496] on ymaps at bounding box center [784, 351] width 710 height 408
type input "[STREET_ADDRESS]"
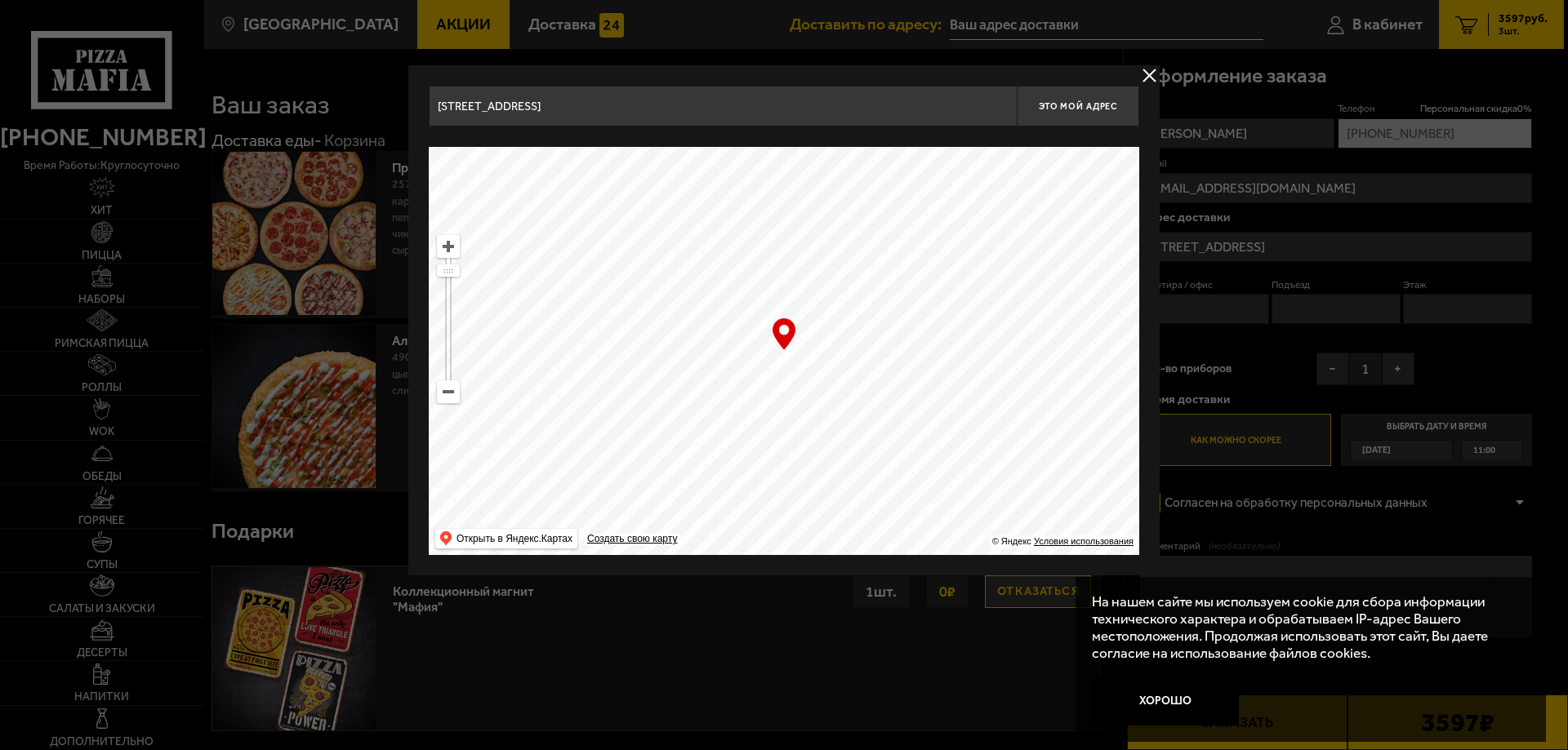
type input "[STREET_ADDRESS]"
drag, startPoint x: 953, startPoint y: 399, endPoint x: 582, endPoint y: 417, distance: 371.4
click at [582, 417] on ymaps at bounding box center [784, 351] width 710 height 408
drag, startPoint x: 954, startPoint y: 420, endPoint x: 660, endPoint y: 402, distance: 294.6
click at [632, 403] on ymaps at bounding box center [784, 351] width 710 height 408
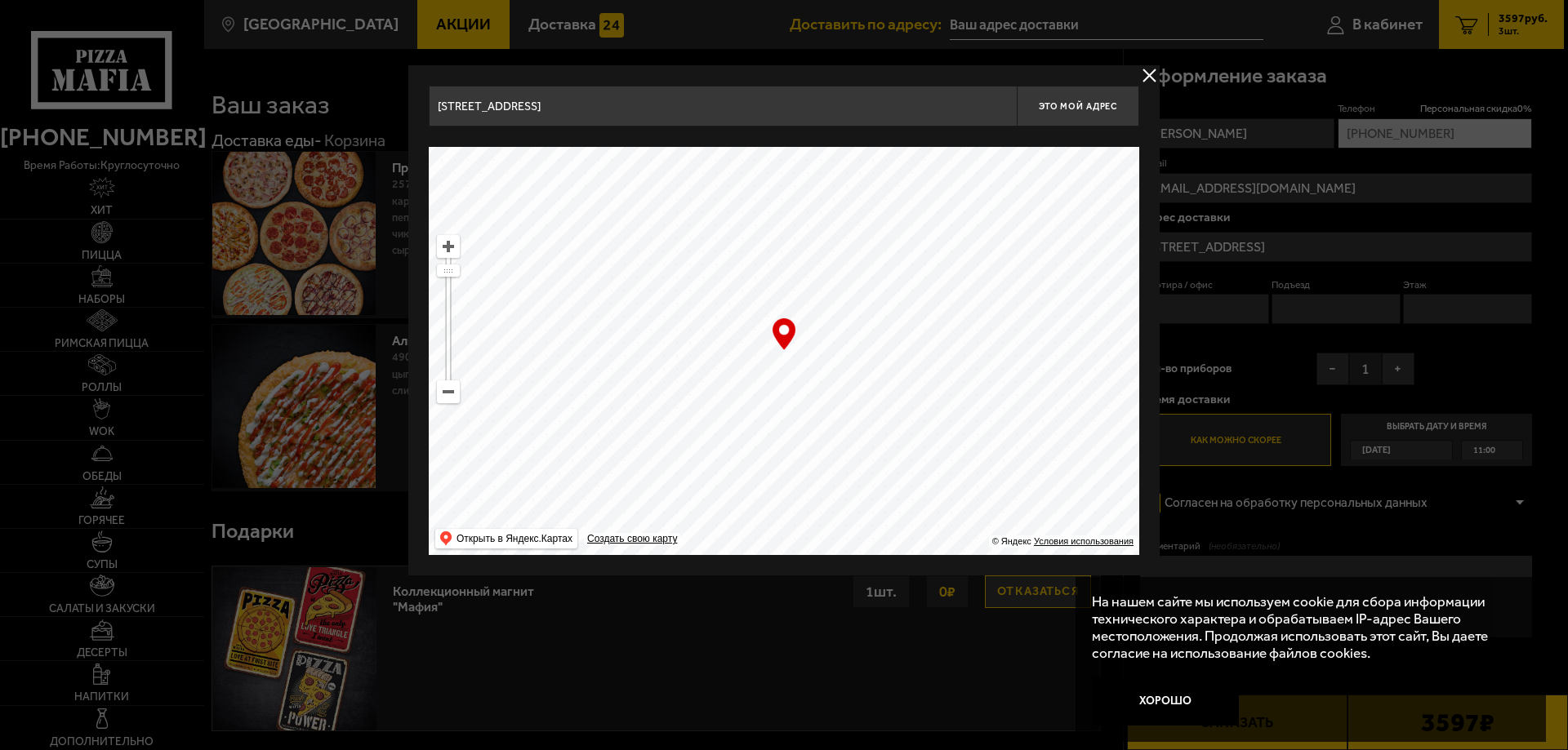
drag, startPoint x: 916, startPoint y: 402, endPoint x: 578, endPoint y: 373, distance: 339.2
click at [578, 373] on ymaps at bounding box center [784, 351] width 710 height 408
type input "[STREET_ADDRESS]"
drag, startPoint x: 927, startPoint y: 391, endPoint x: 777, endPoint y: 319, distance: 166.4
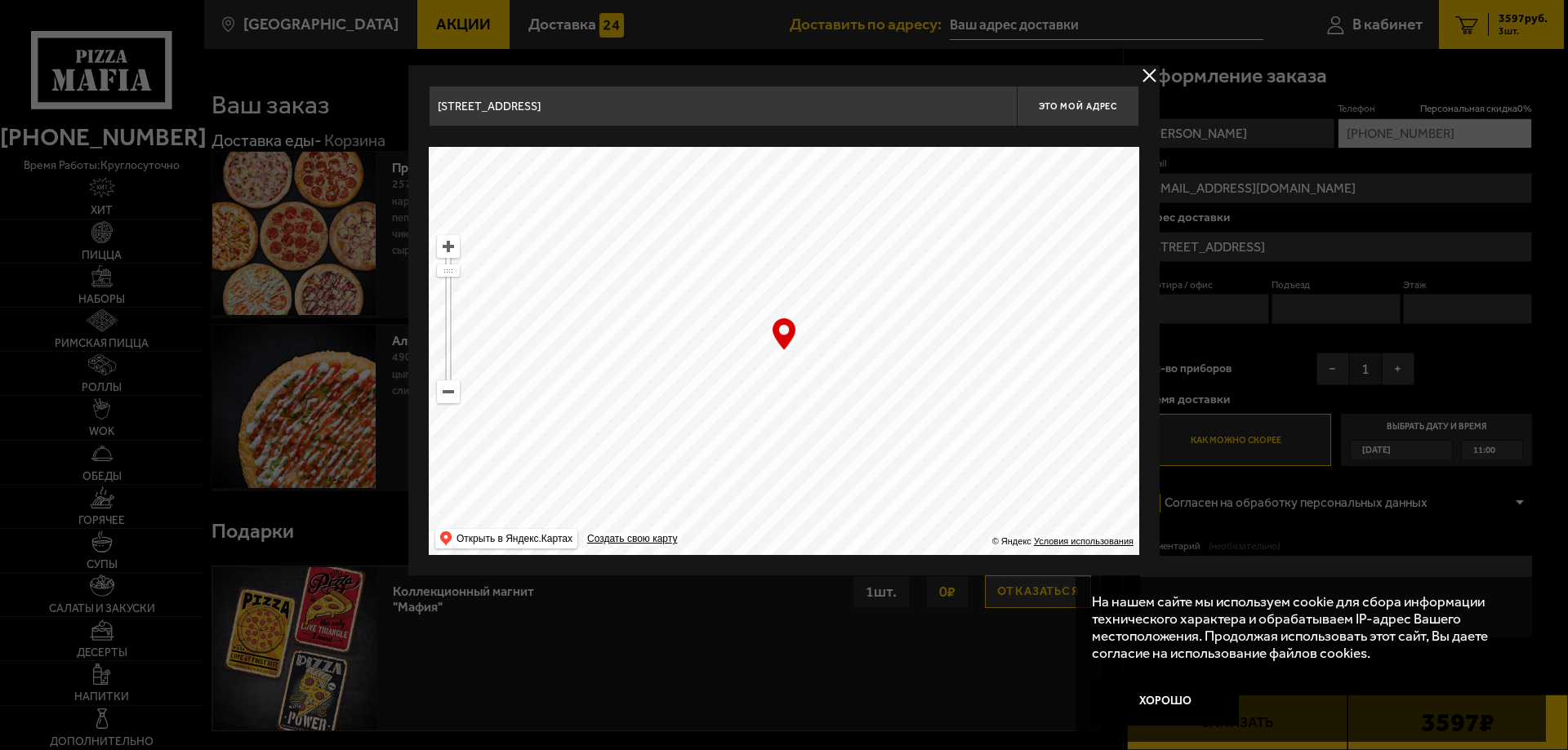
click at [777, 319] on div "… © Яндекс Условия использования Открыть в Яндекс.Картах Создать свою карту" at bounding box center [784, 351] width 710 height 408
drag, startPoint x: 913, startPoint y: 389, endPoint x: 836, endPoint y: 292, distance: 123.8
click at [836, 292] on ymaps at bounding box center [784, 351] width 710 height 408
type input "[STREET_ADDRESS]"
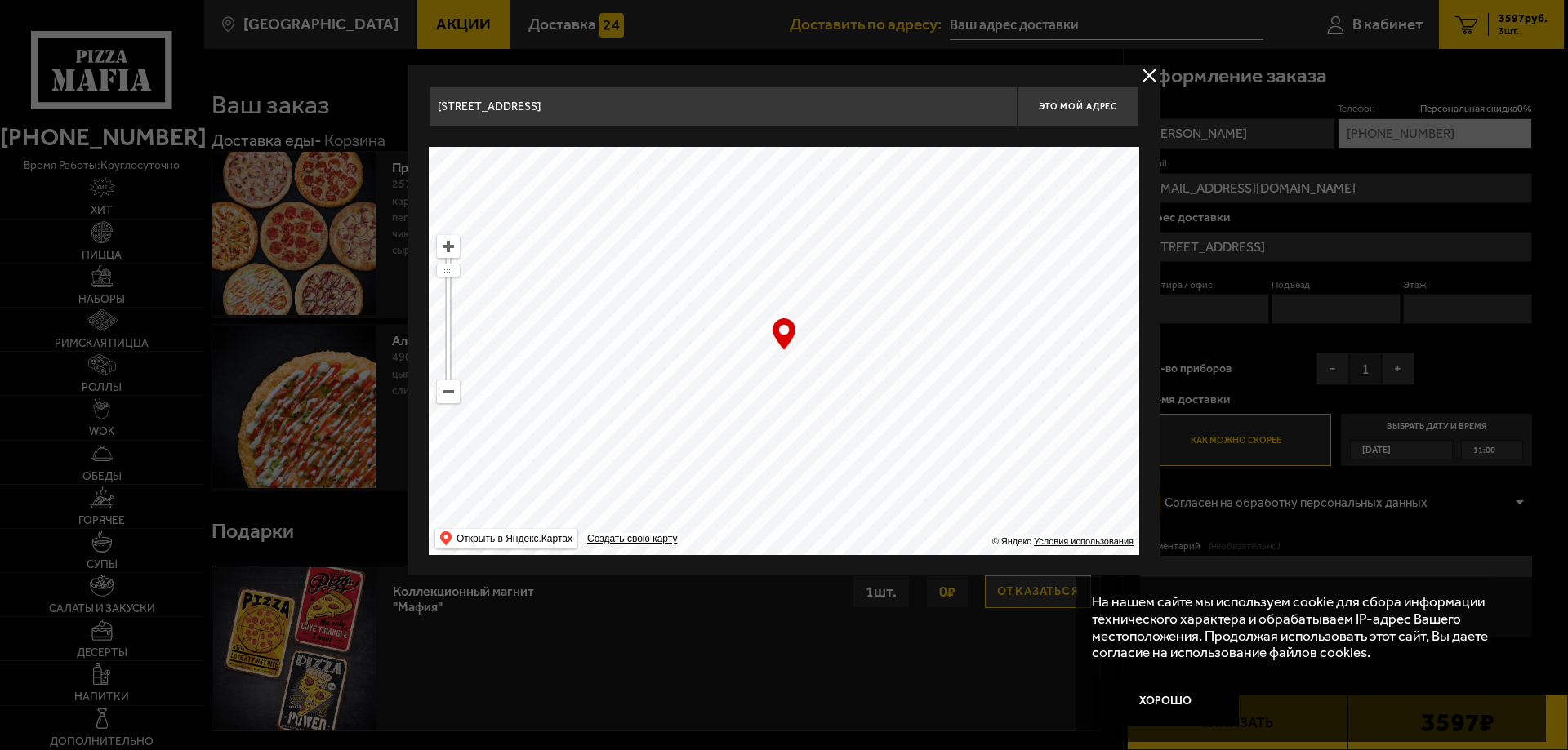
drag, startPoint x: 925, startPoint y: 382, endPoint x: 735, endPoint y: 309, distance: 203.5
click at [735, 309] on ymaps at bounding box center [784, 351] width 710 height 408
type input "[STREET_ADDRESS]"
click at [784, 337] on div "… © Яндекс Условия использования Открыть в Яндекс.Картах Создать свою карту" at bounding box center [784, 351] width 710 height 408
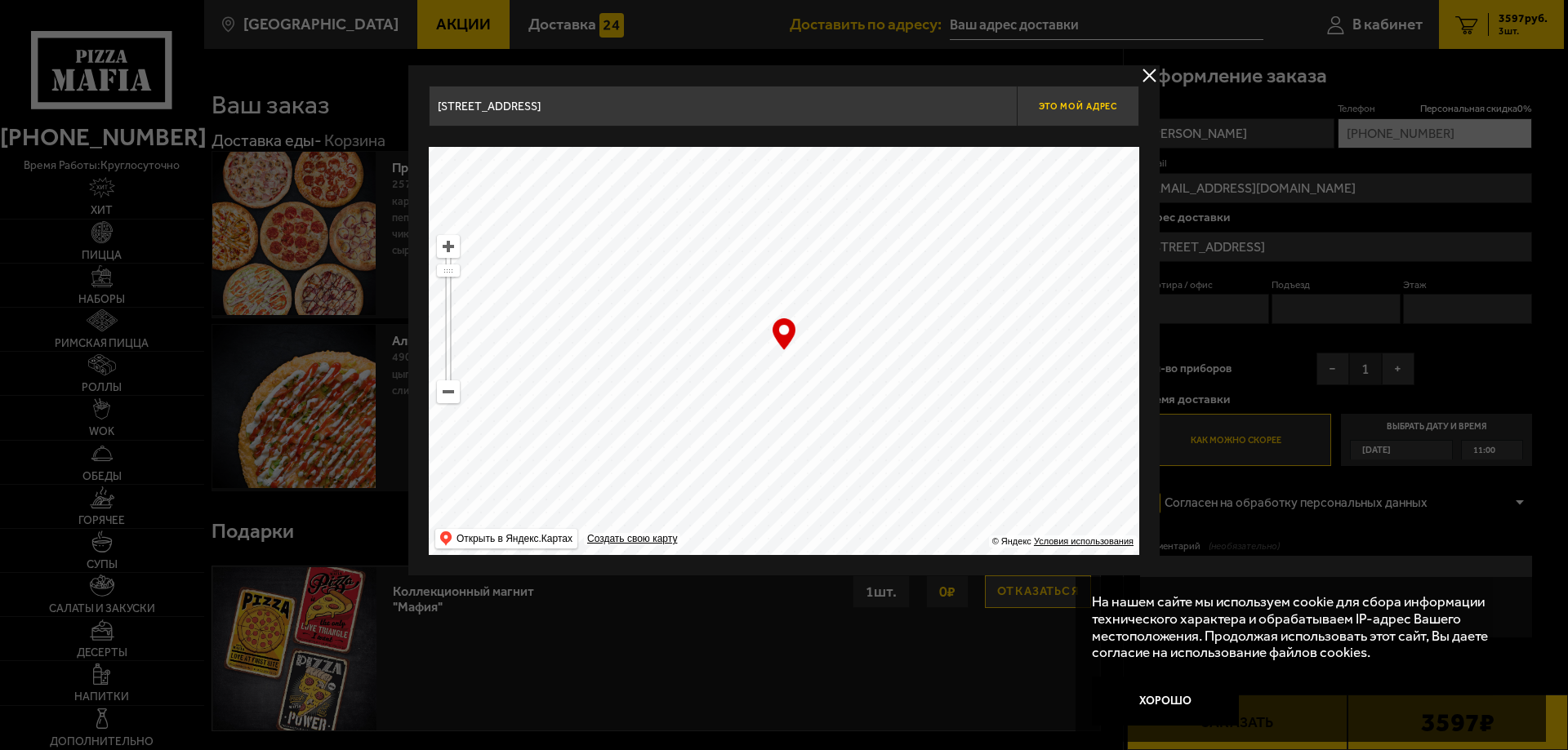
click at [1091, 110] on span "Это мой адрес" at bounding box center [1078, 106] width 78 height 10
type input "[STREET_ADDRESS]"
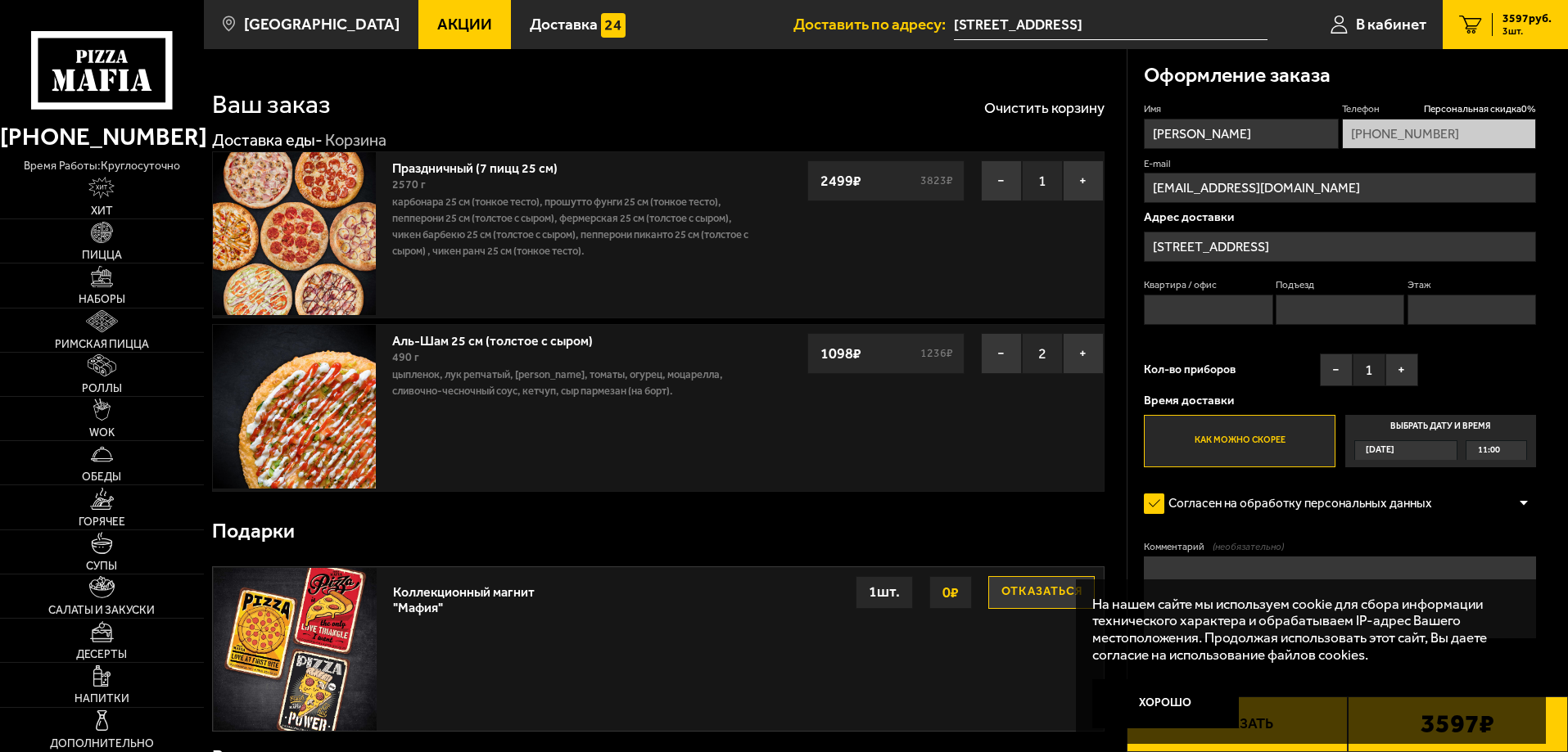
click at [1504, 453] on div "11:00" at bounding box center [1496, 451] width 60 height 19
click at [0, 0] on input "Выбрать дату и время [DATE] 11:00" at bounding box center [0, 0] width 0 height 0
click at [1521, 449] on div "11:00" at bounding box center [1496, 451] width 60 height 19
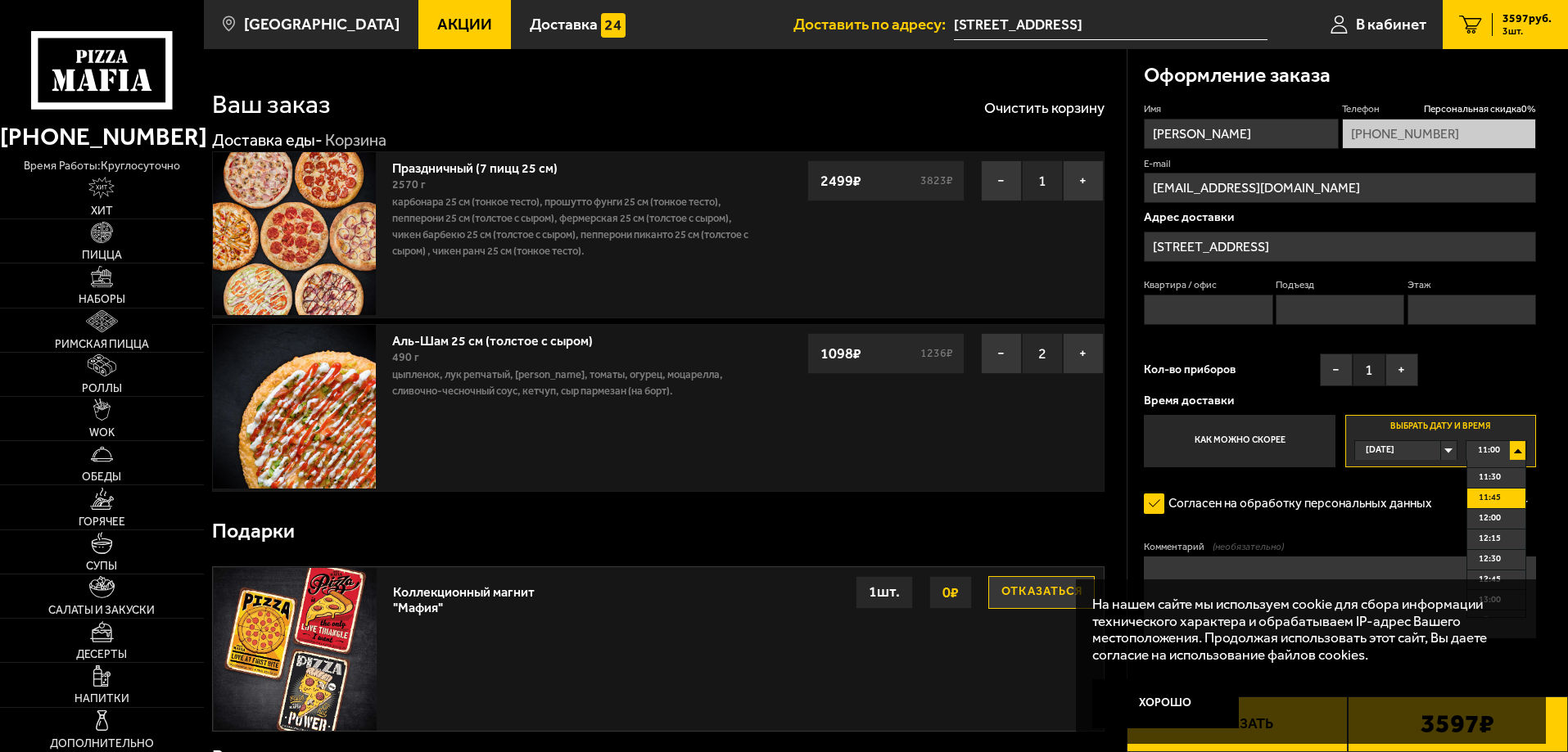
scroll to position [82, 0]
click at [1491, 564] on span "13:00" at bounding box center [1490, 572] width 22 height 19
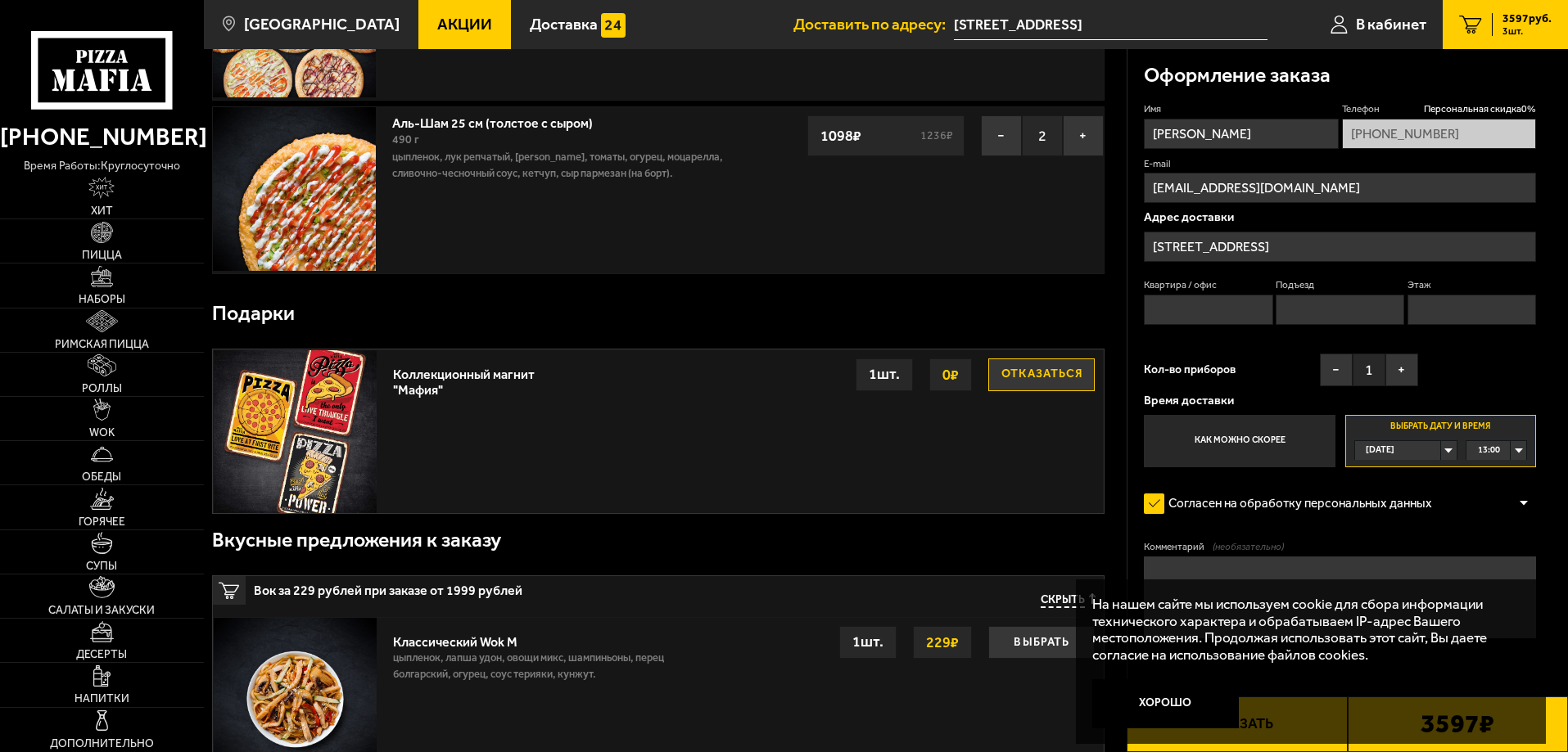
scroll to position [245, 0]
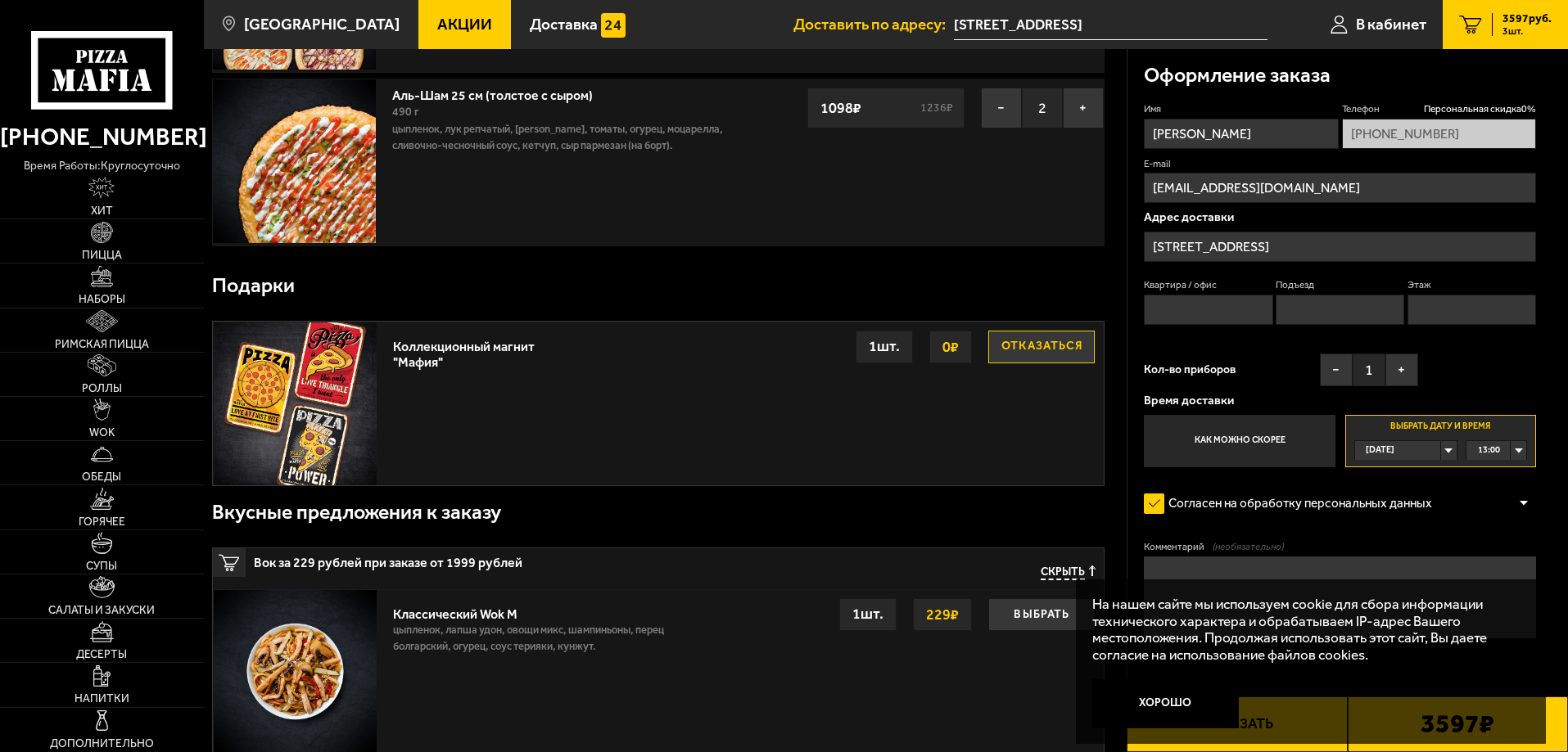
click at [1180, 704] on button "Хорошо" at bounding box center [1166, 703] width 147 height 49
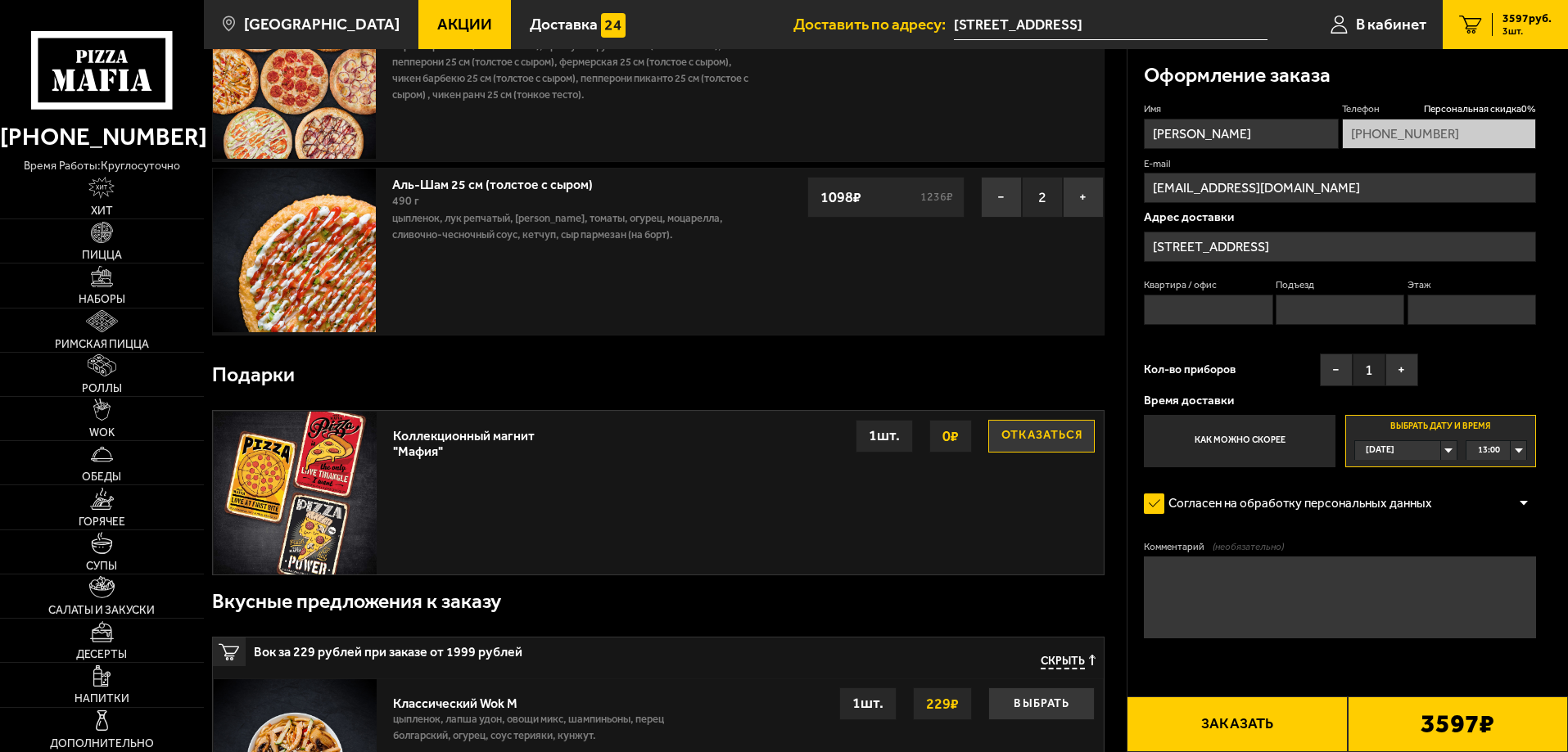
scroll to position [82, 0]
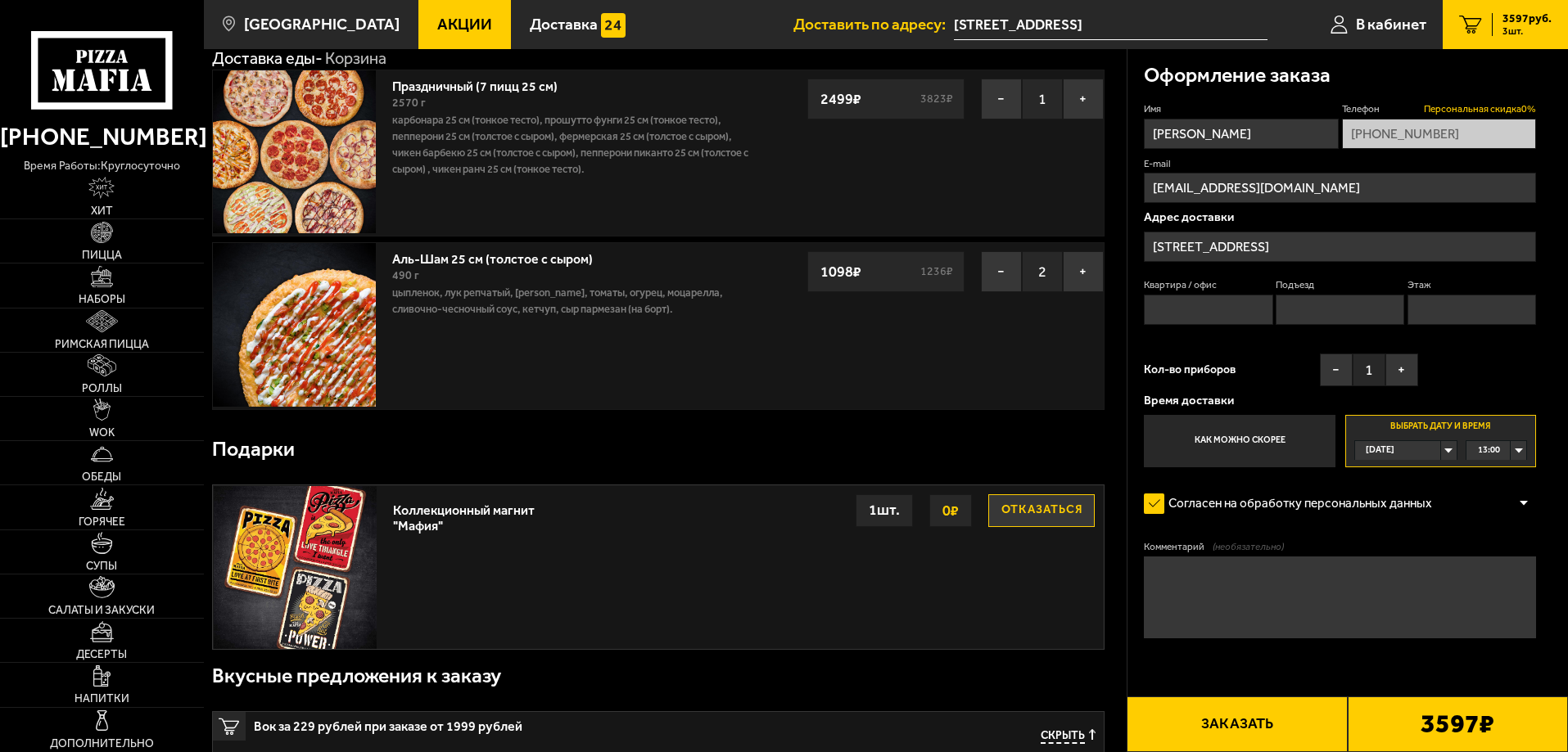
click at [1487, 103] on span "Персональная скидка 0 %" at bounding box center [1479, 109] width 112 height 14
click at [1470, 103] on span "Персональная скидка 0 %" at bounding box center [1479, 109] width 112 height 14
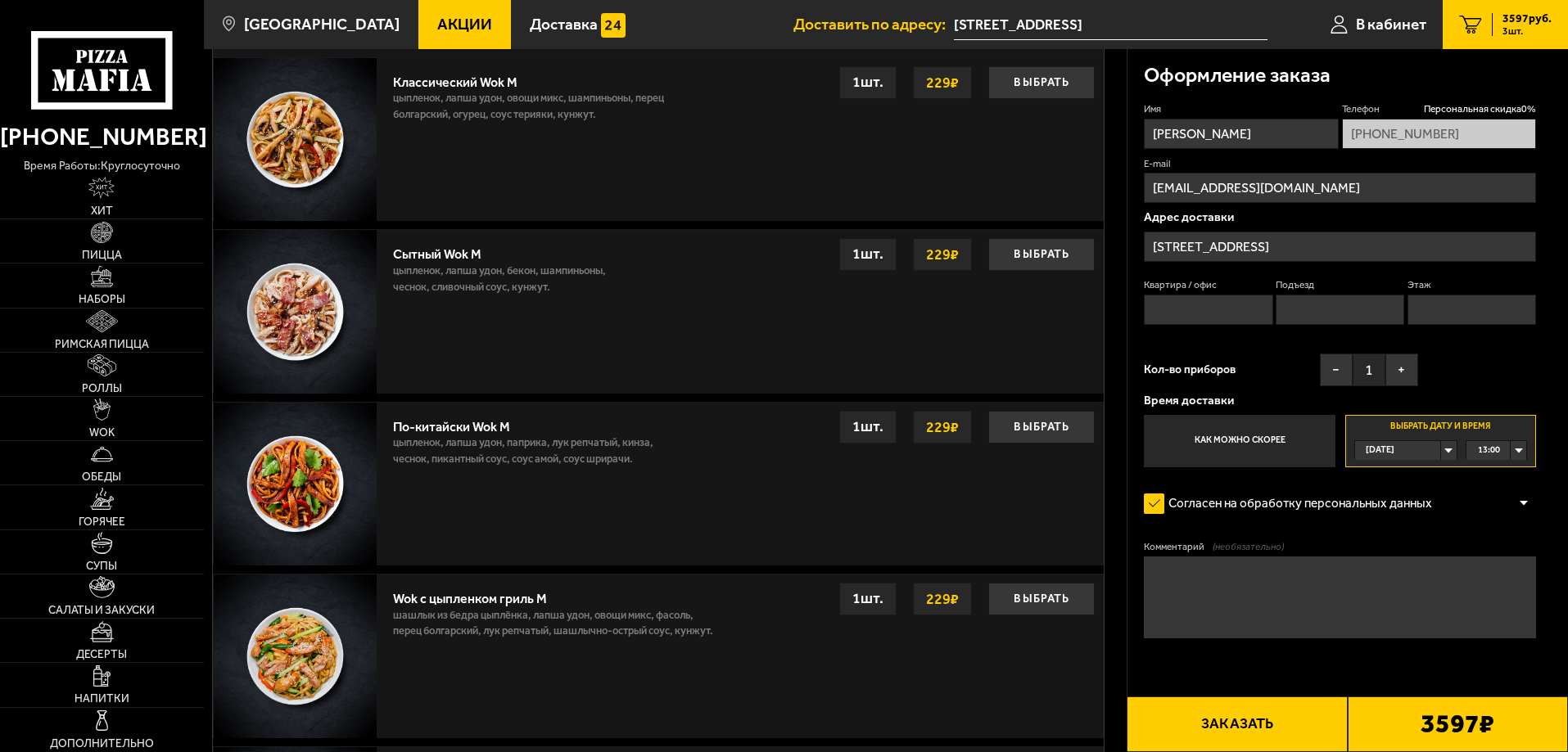
scroll to position [900, 0]
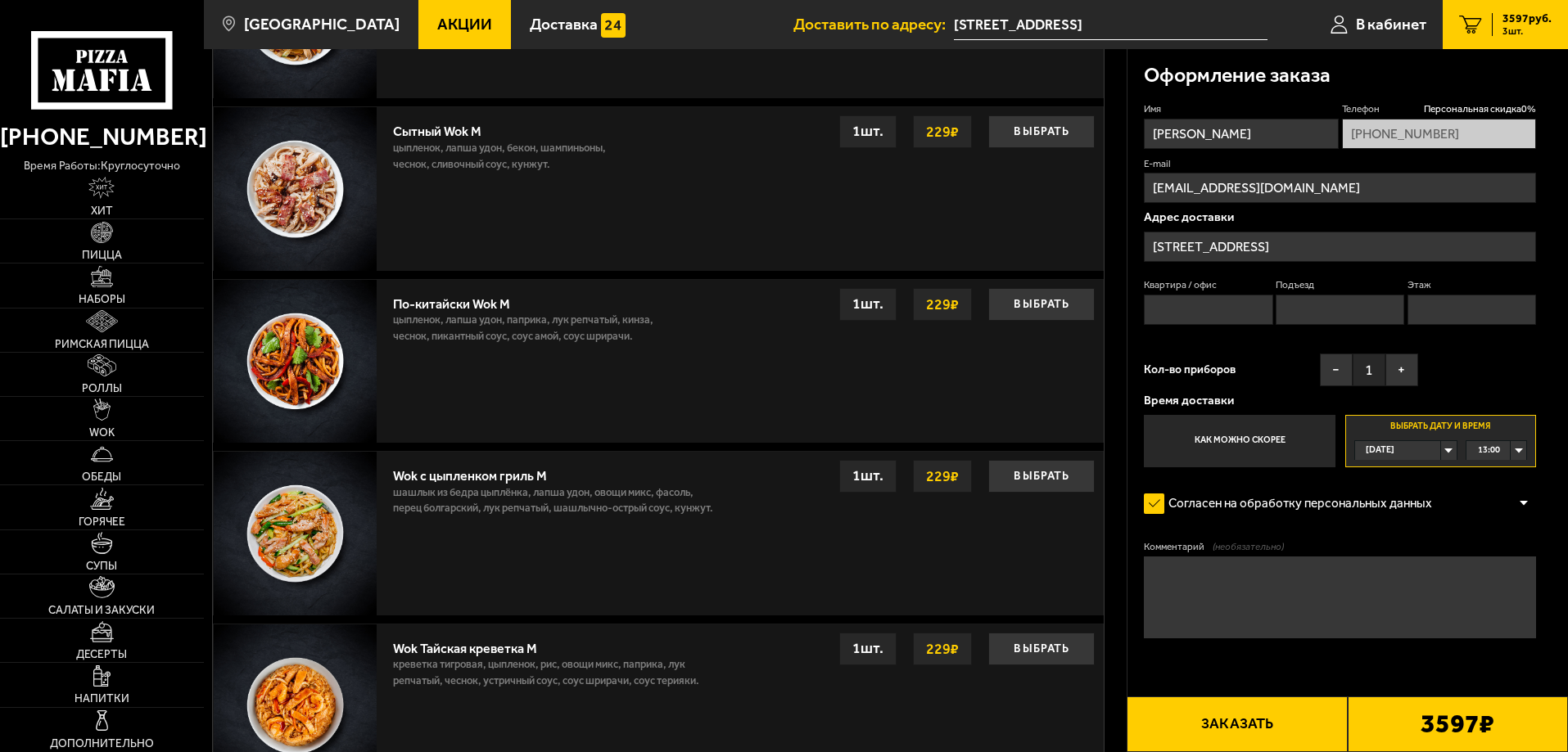
click at [1235, 724] on button "Заказать" at bounding box center [1237, 724] width 220 height 56
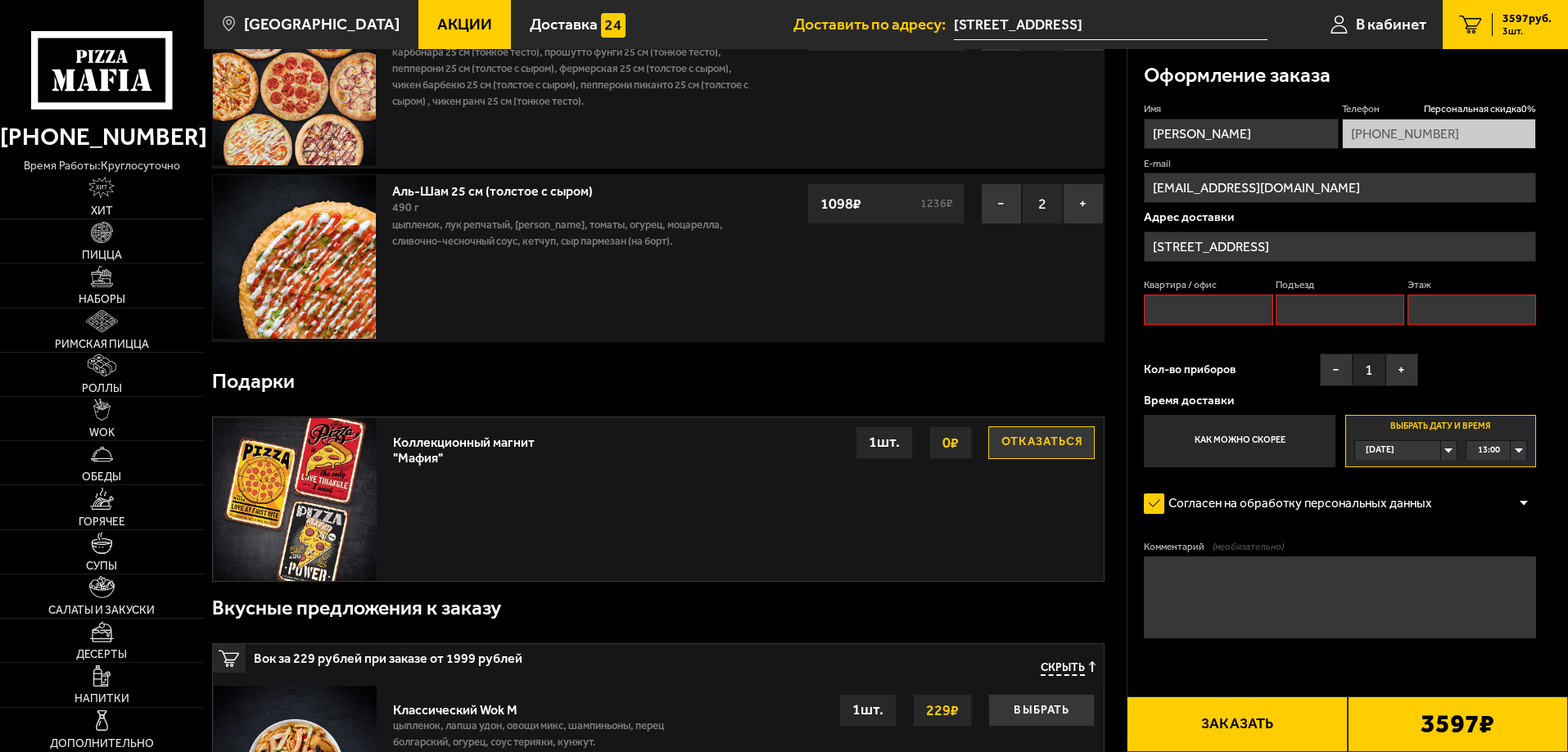
scroll to position [139, 0]
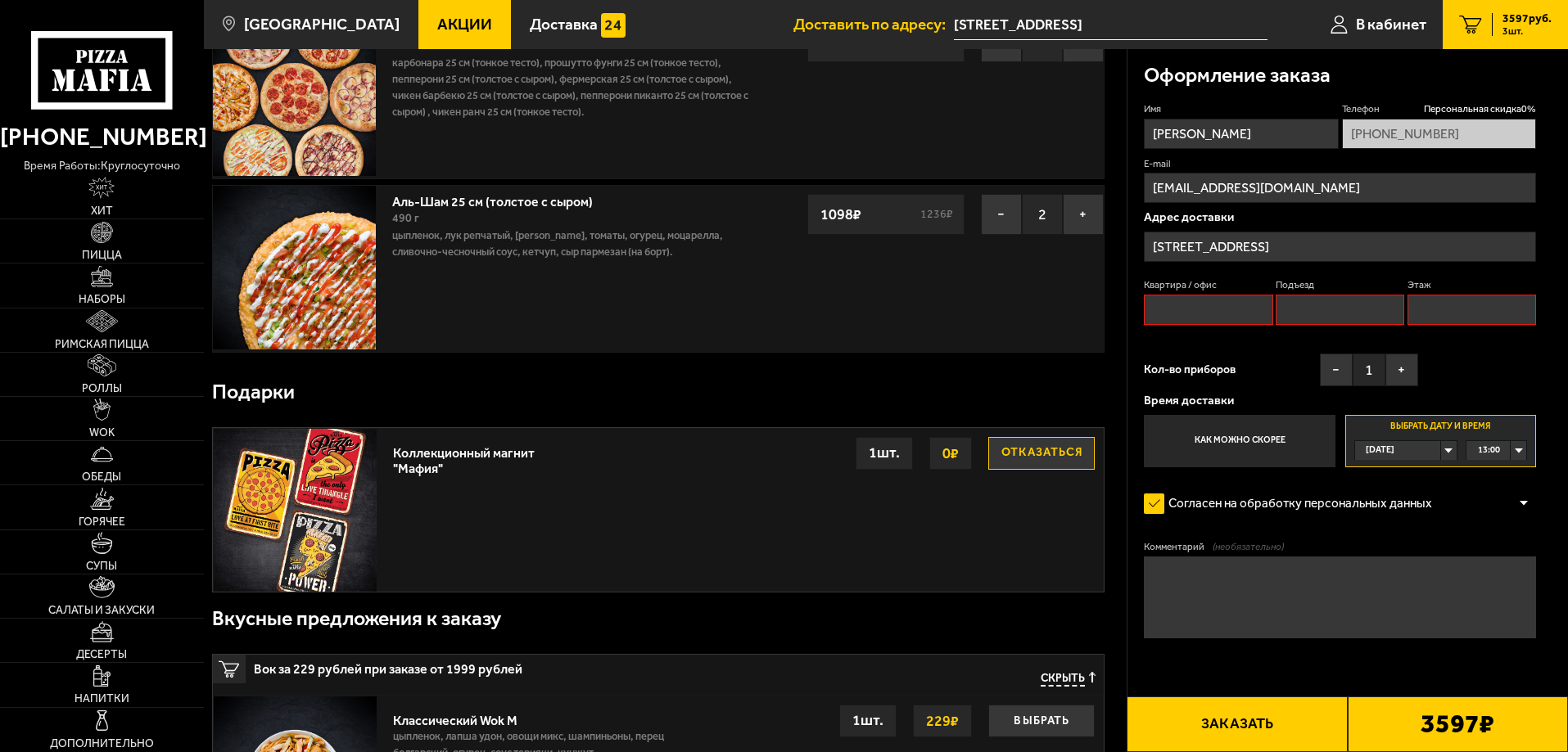
click at [1221, 312] on input "Квартира / офис" at bounding box center [1208, 310] width 129 height 30
type input "208"
click at [1296, 303] on input "Подъезд" at bounding box center [1340, 310] width 129 height 30
type input "1"
click at [1454, 306] on input "Этаж" at bounding box center [1472, 310] width 129 height 30
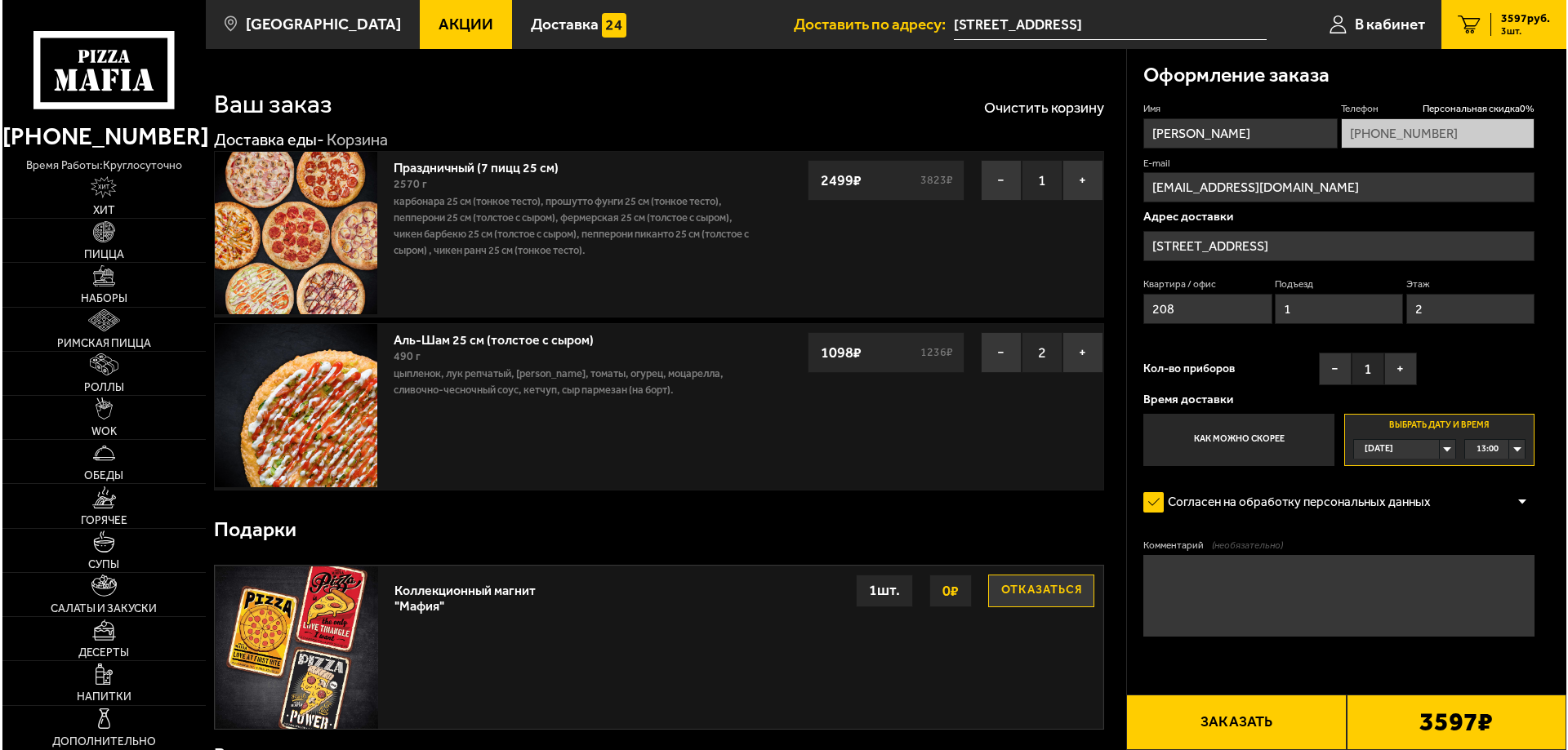
scroll to position [327, 0]
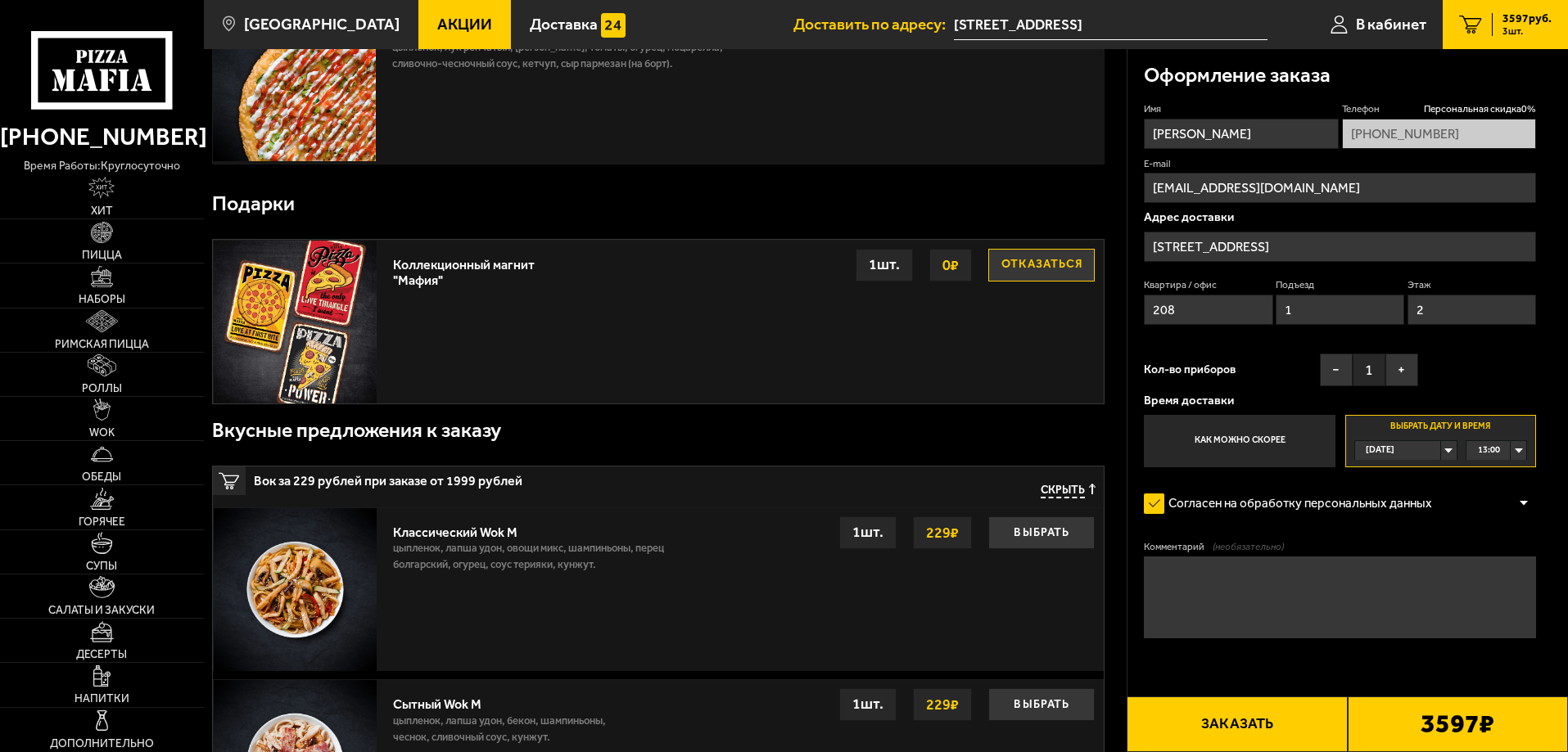
type input "2"
click at [1237, 726] on button "Заказать" at bounding box center [1237, 724] width 220 height 56
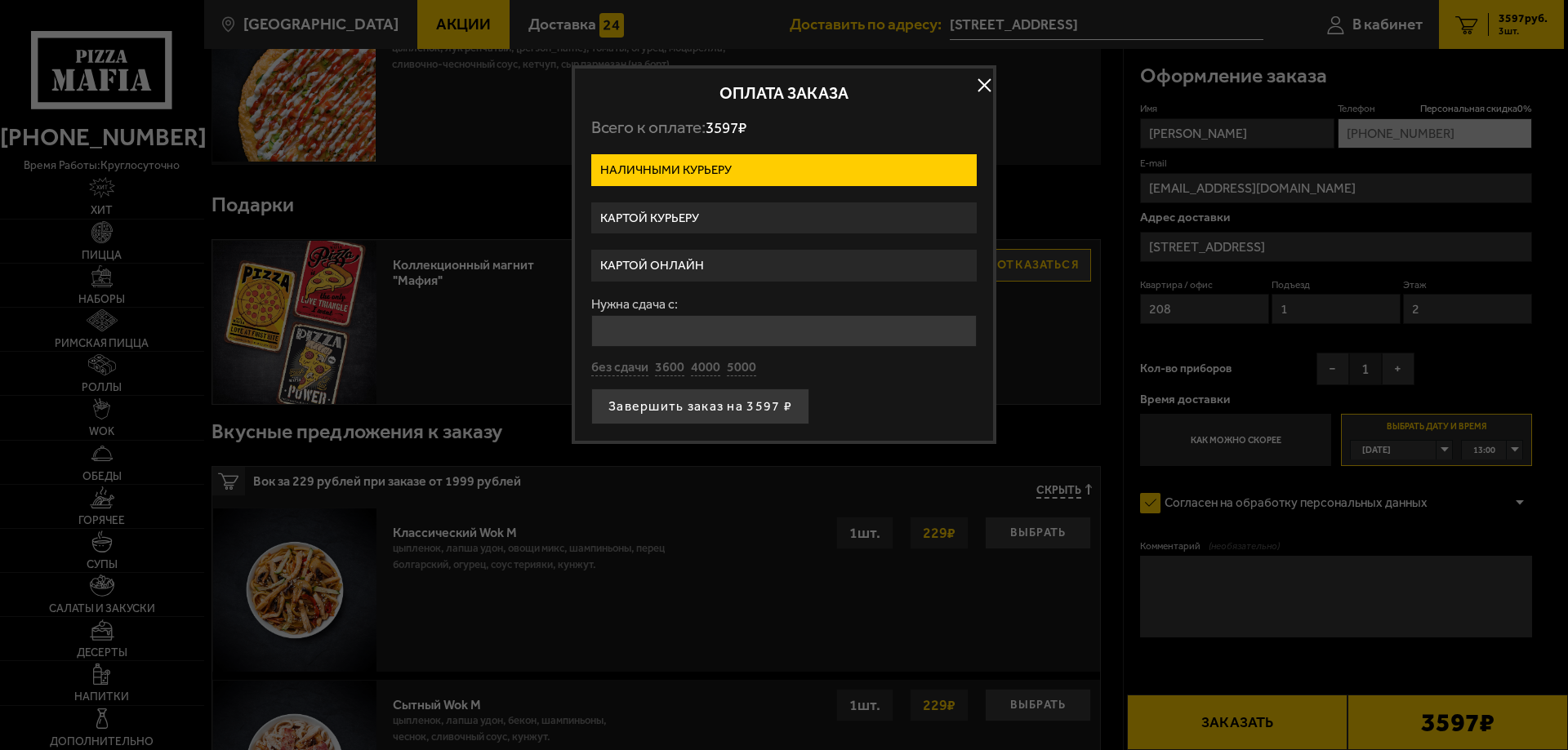
click at [682, 217] on label "Картой курьеру" at bounding box center [784, 219] width 385 height 32
click at [0, 0] on input "Картой курьеру" at bounding box center [0, 0] width 0 height 0
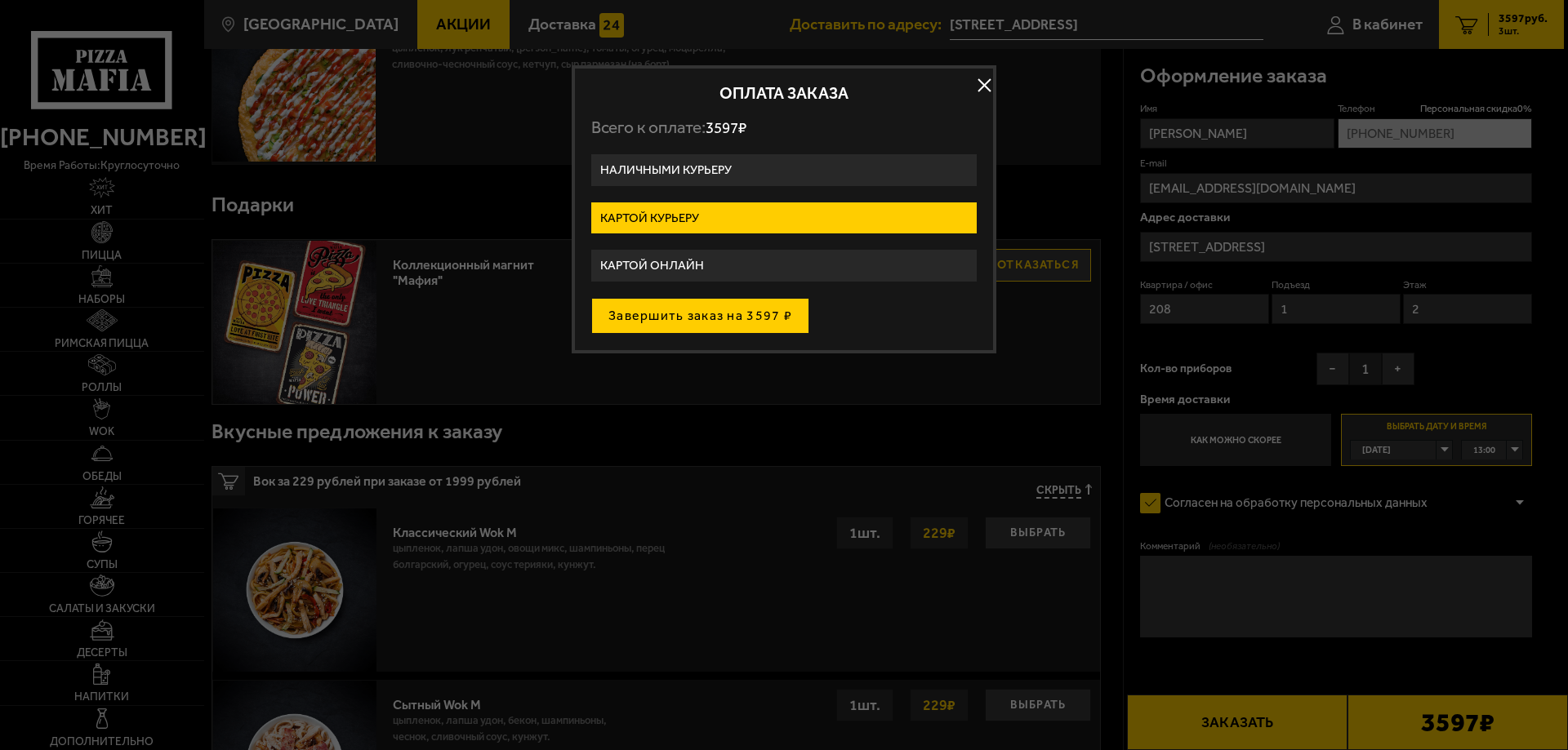
click at [688, 315] on button "Завершить заказ на 3597 ₽" at bounding box center [700, 315] width 218 height 36
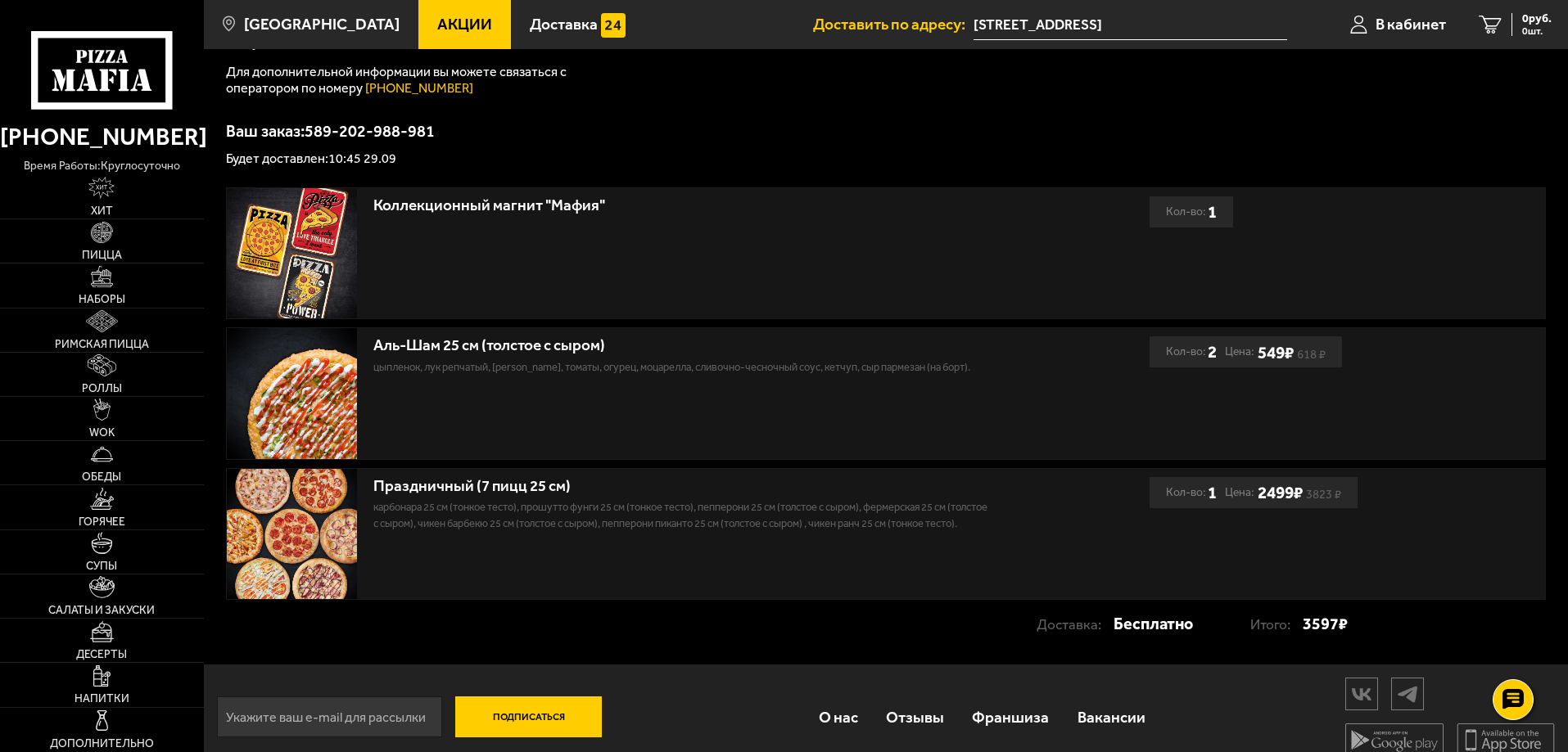
scroll to position [276, 0]
